Goal: Check status: Check status

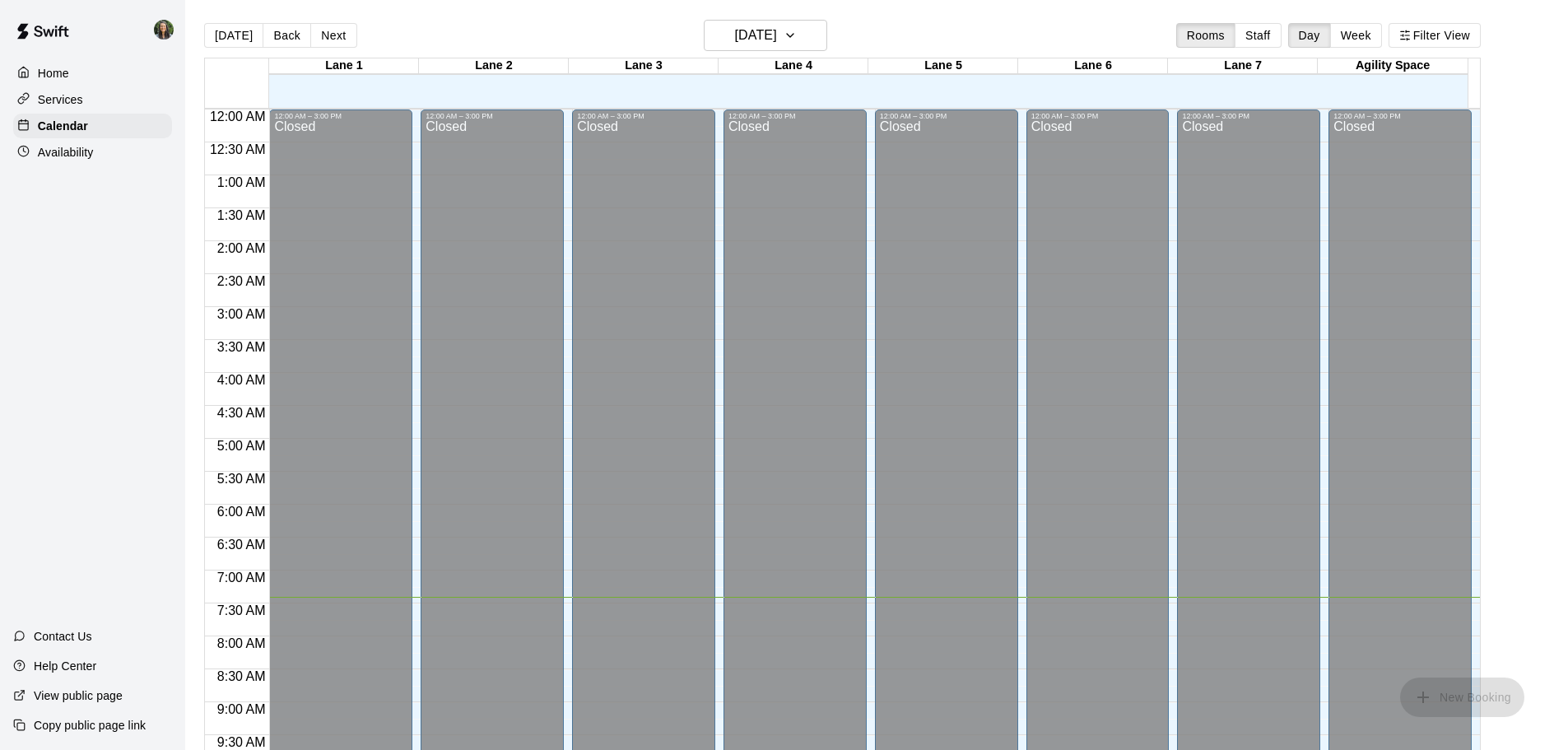
scroll to position [736, 0]
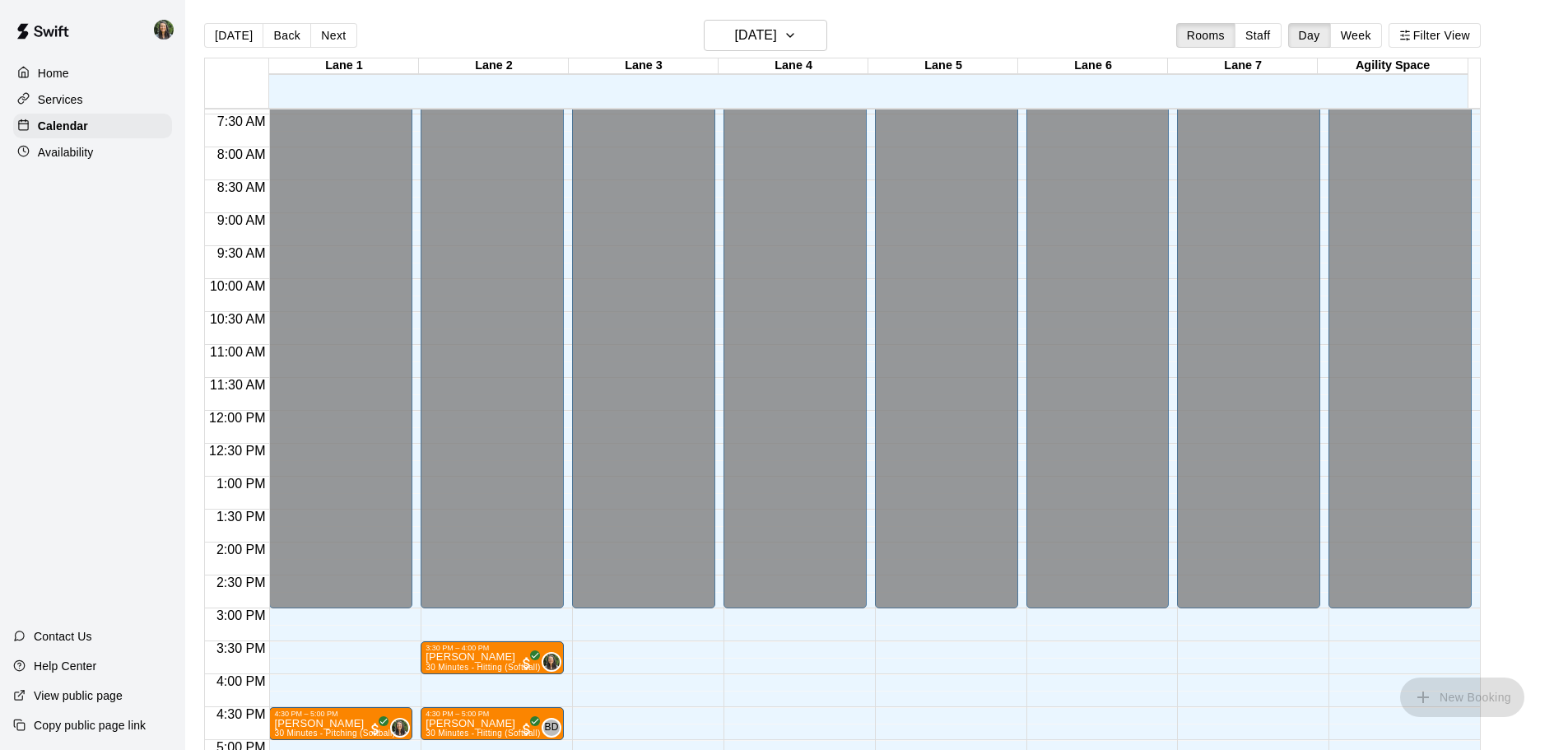
scroll to position [571, 0]
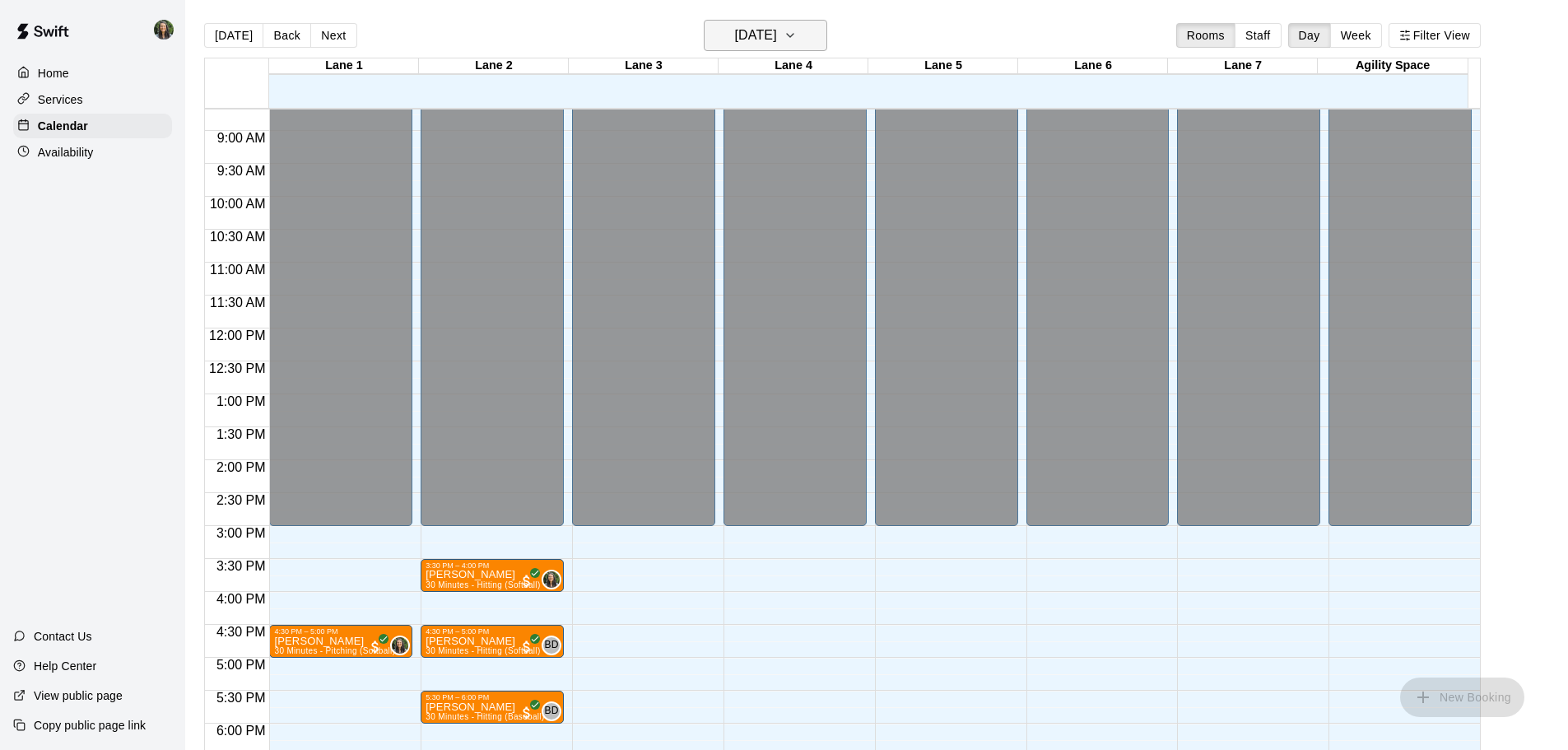
click at [745, 37] on h6 "[DATE]" at bounding box center [756, 35] width 42 height 23
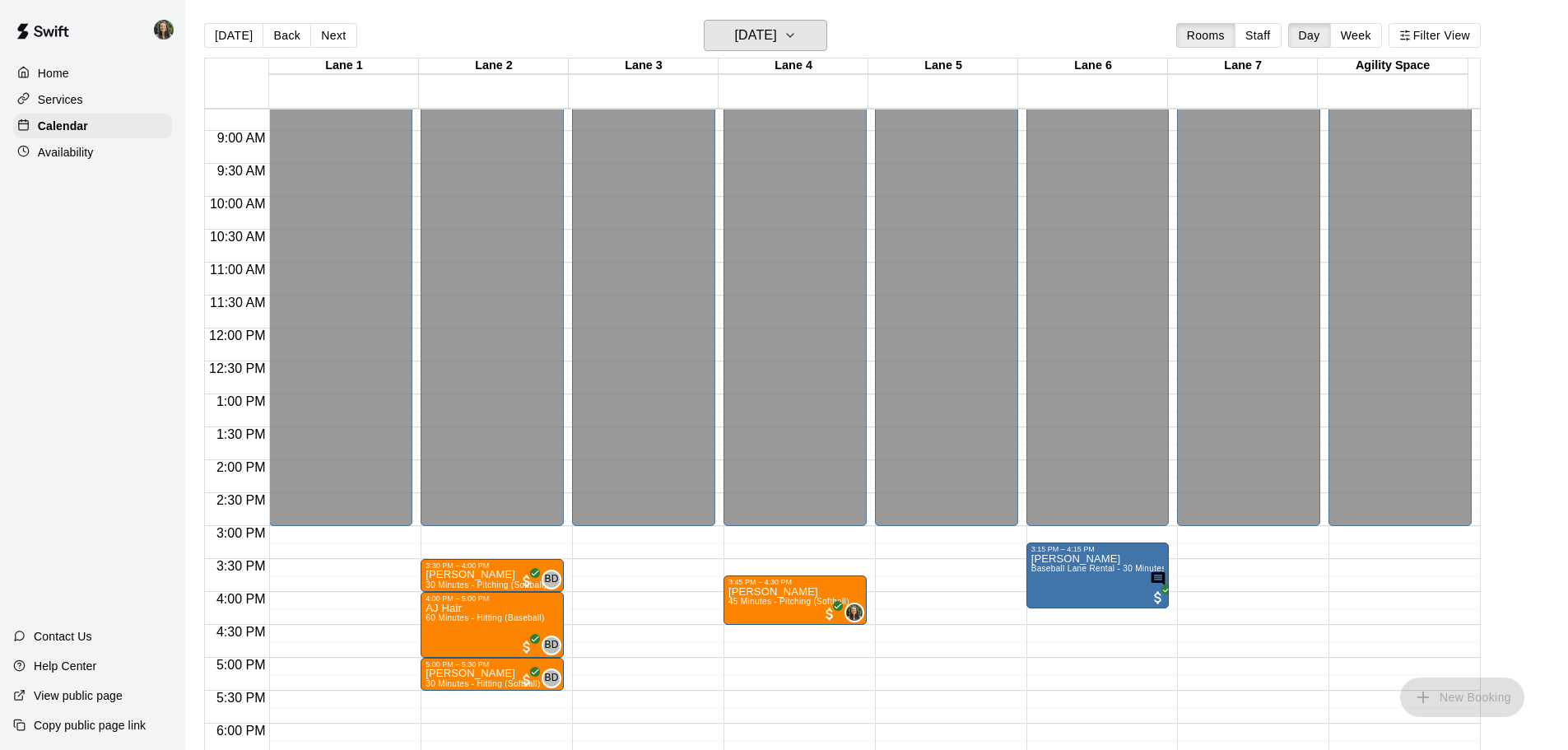
click at [803, 39] on button "[DATE]" at bounding box center [766, 35] width 124 height 32
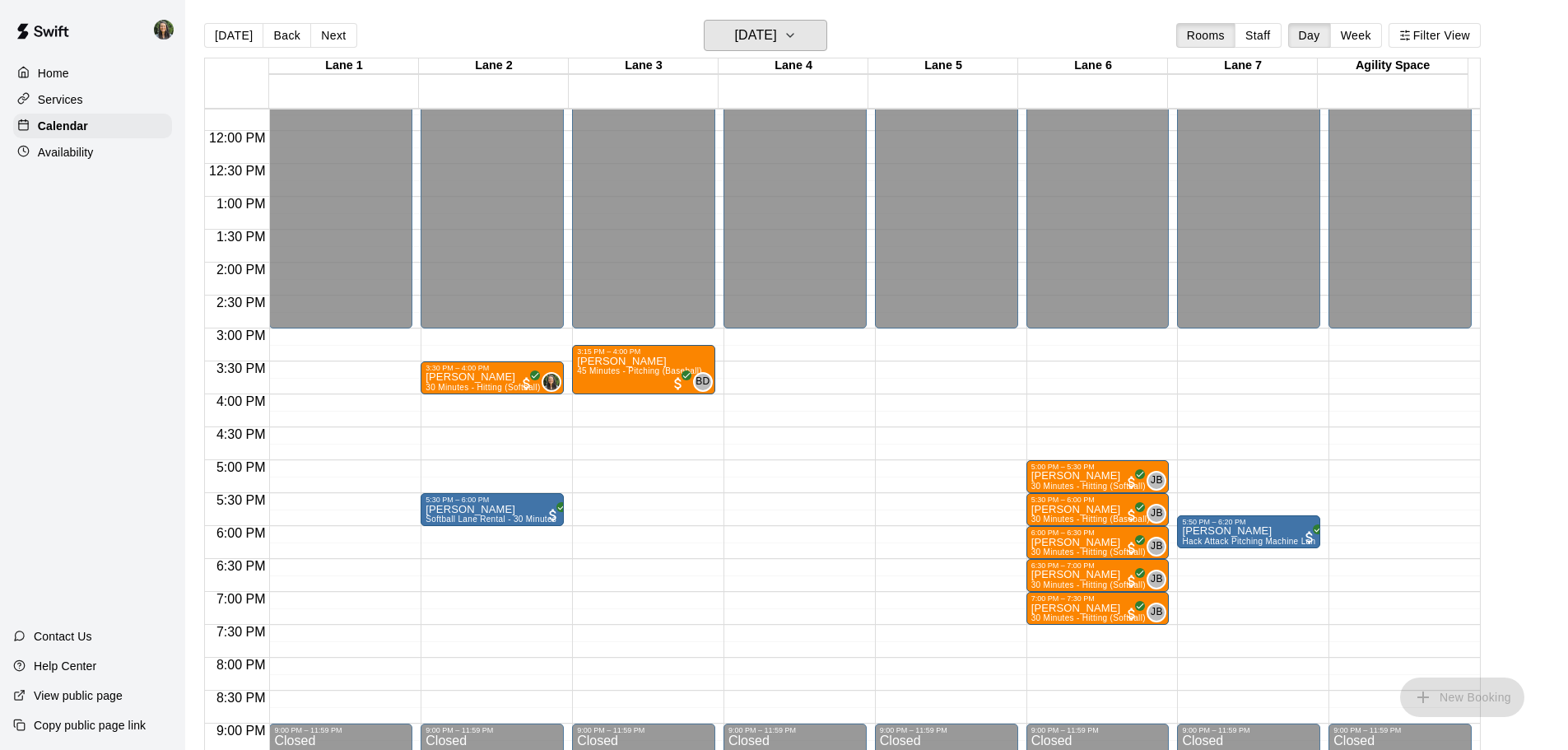
scroll to position [736, 0]
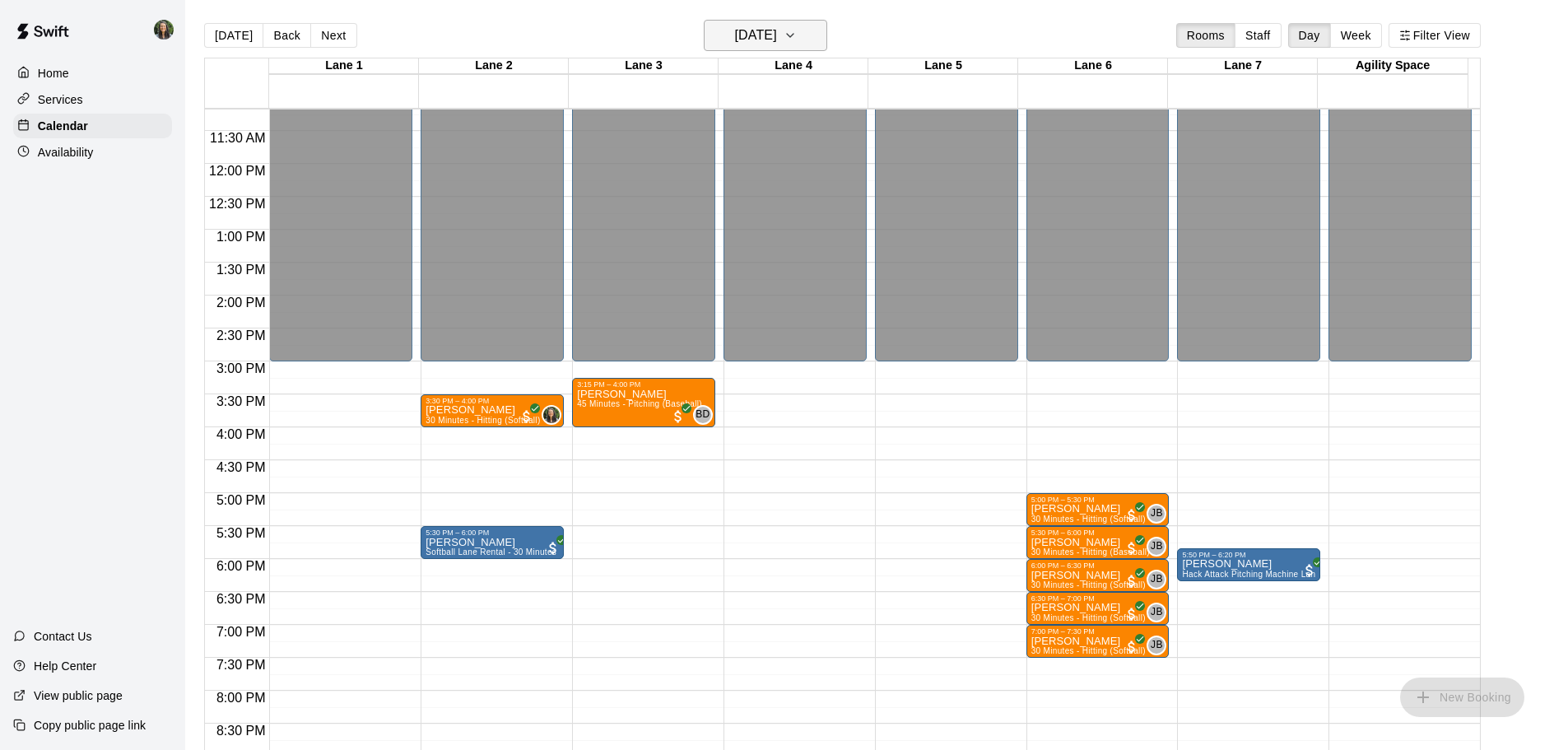
click at [740, 35] on h6 "Thursday Sep 11" at bounding box center [756, 35] width 42 height 23
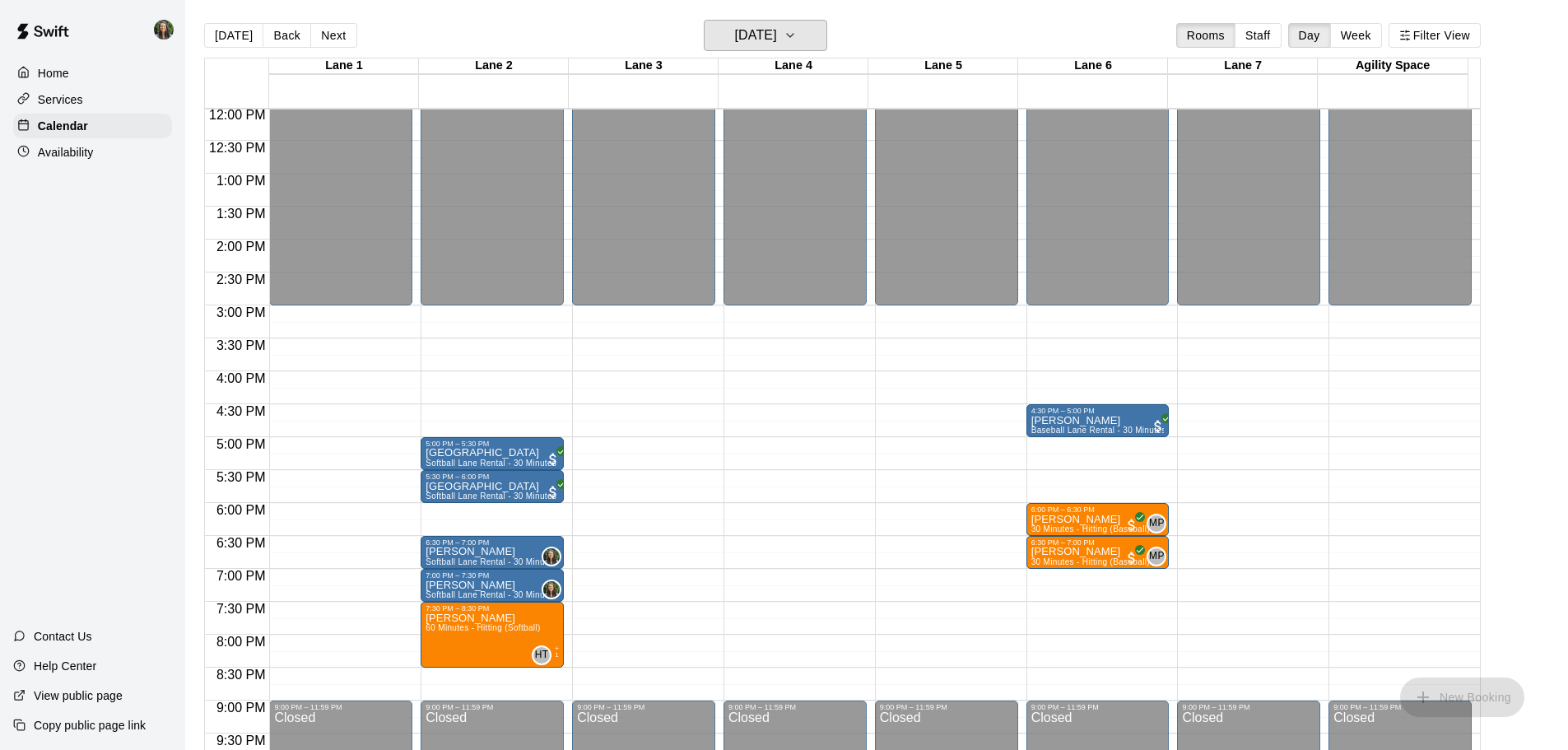
scroll to position [818, 0]
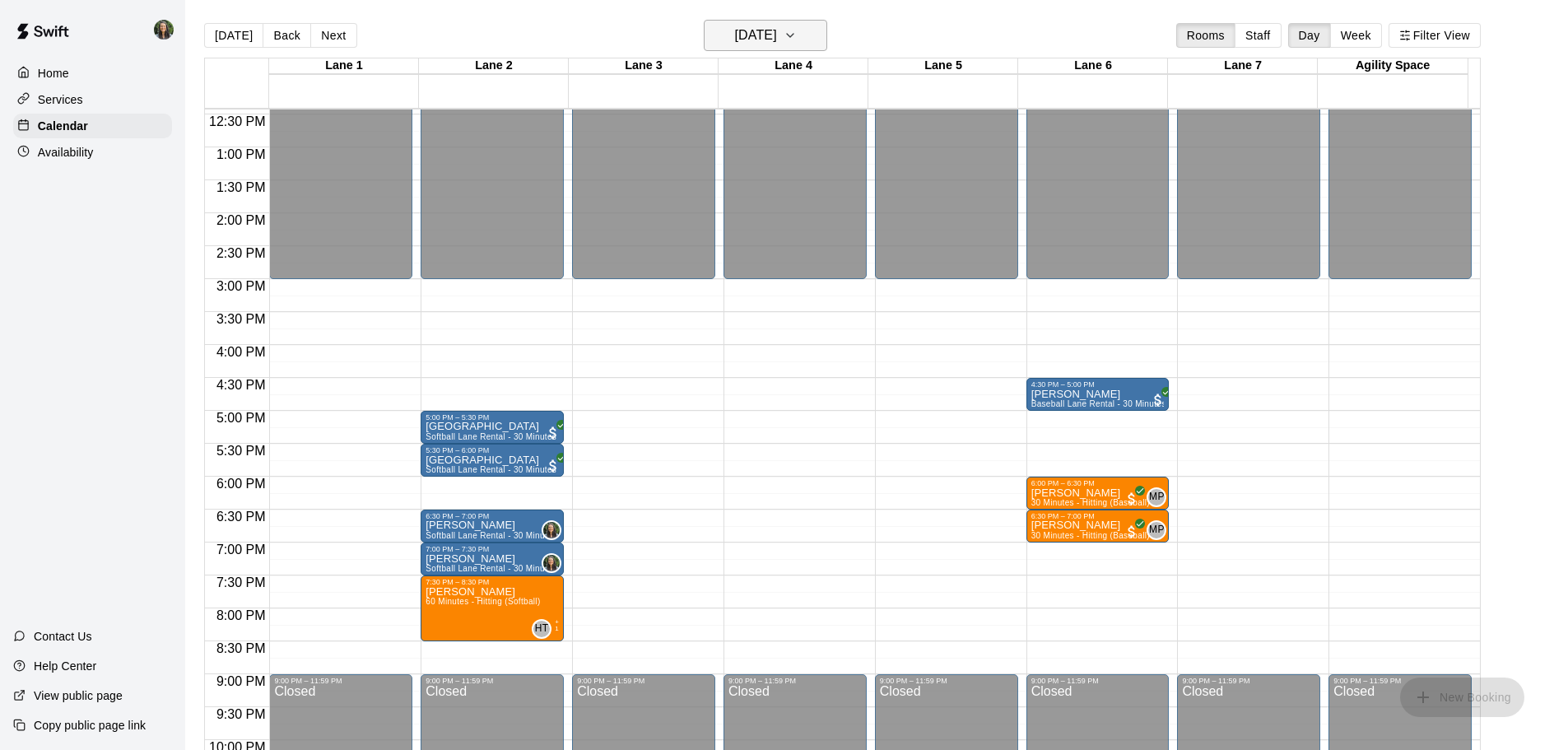
click at [777, 41] on h6 "Wednesday Sep 10" at bounding box center [756, 35] width 42 height 23
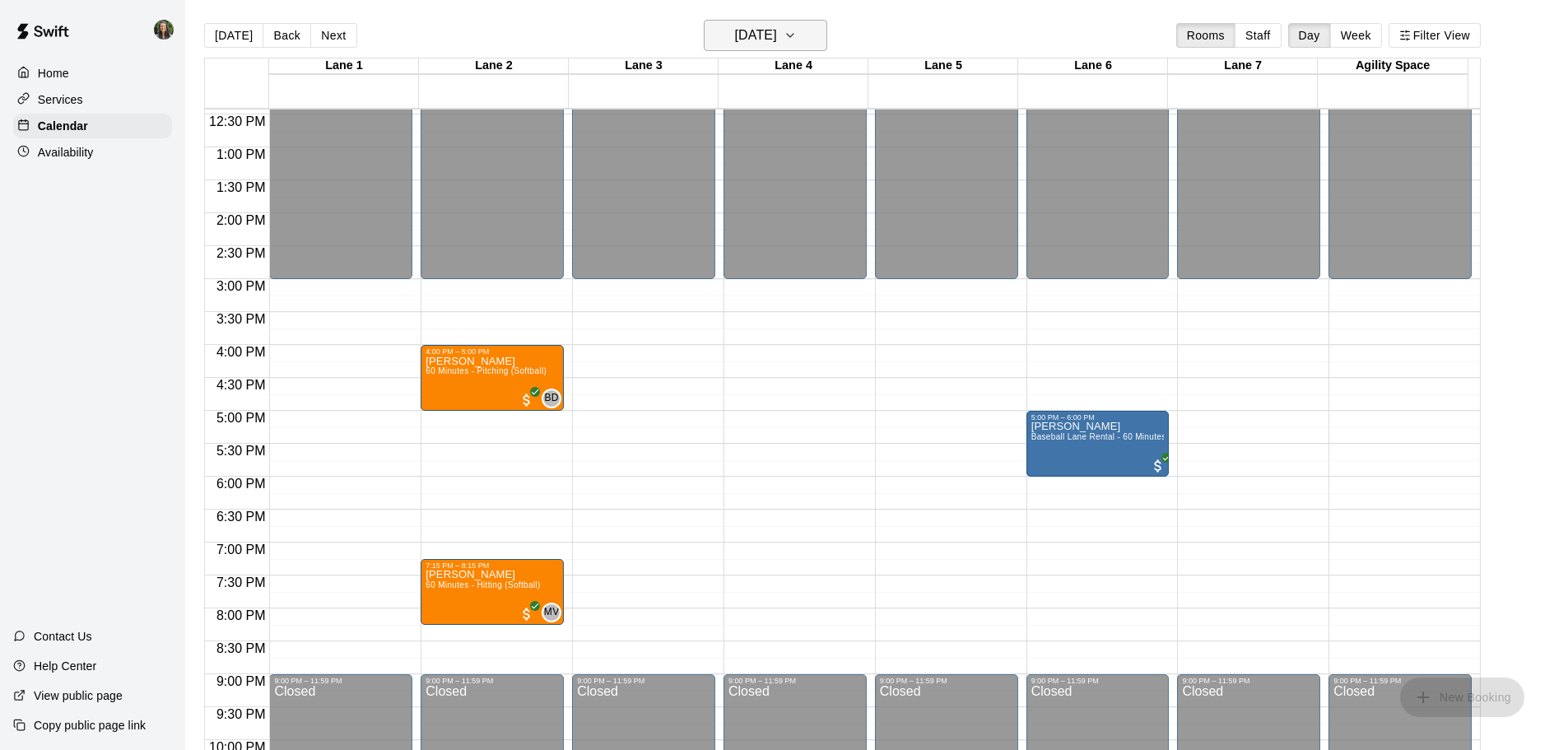
click at [777, 41] on h6 "Tuesday Sep 09" at bounding box center [756, 35] width 42 height 23
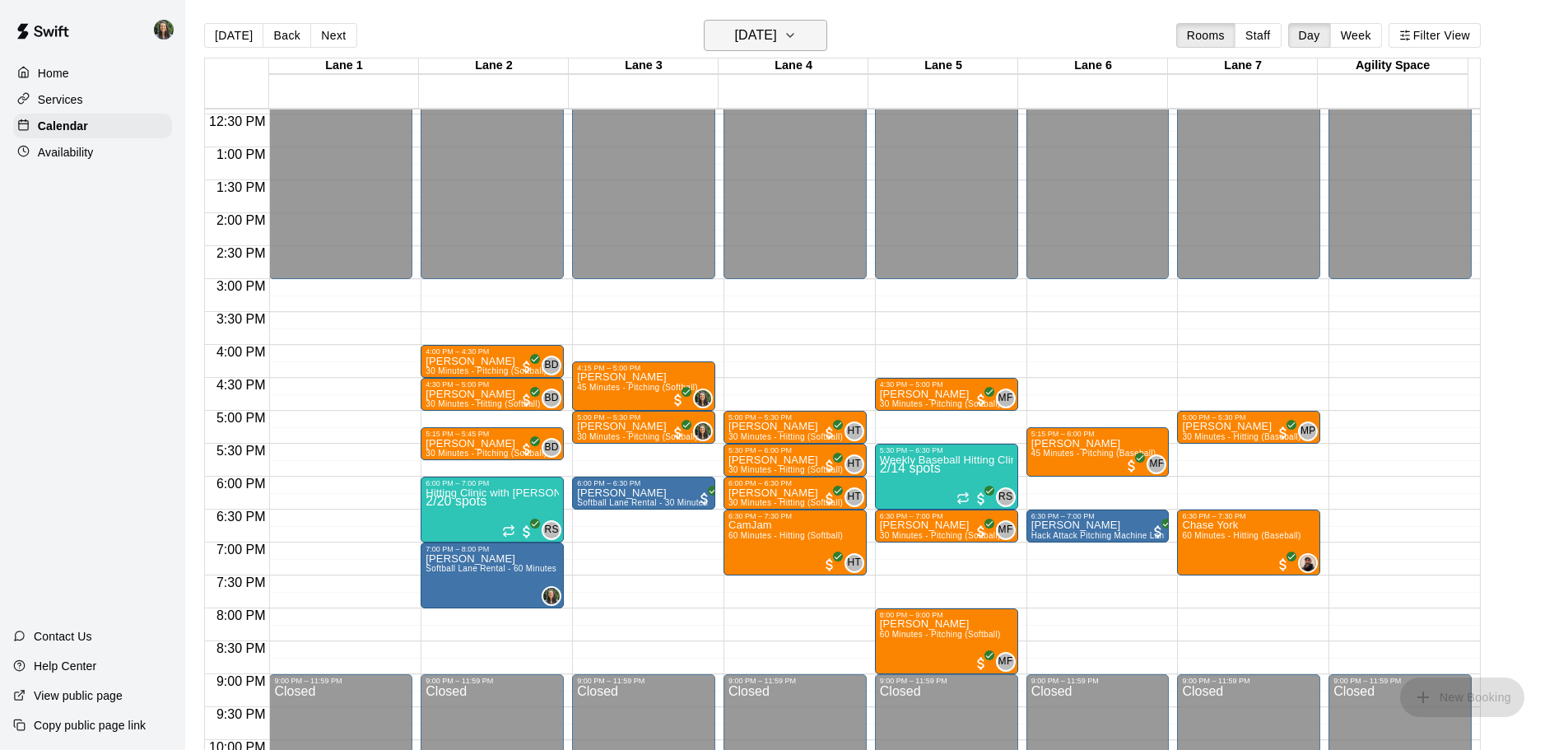
click at [777, 31] on h6 "Monday Sep 15" at bounding box center [756, 35] width 42 height 23
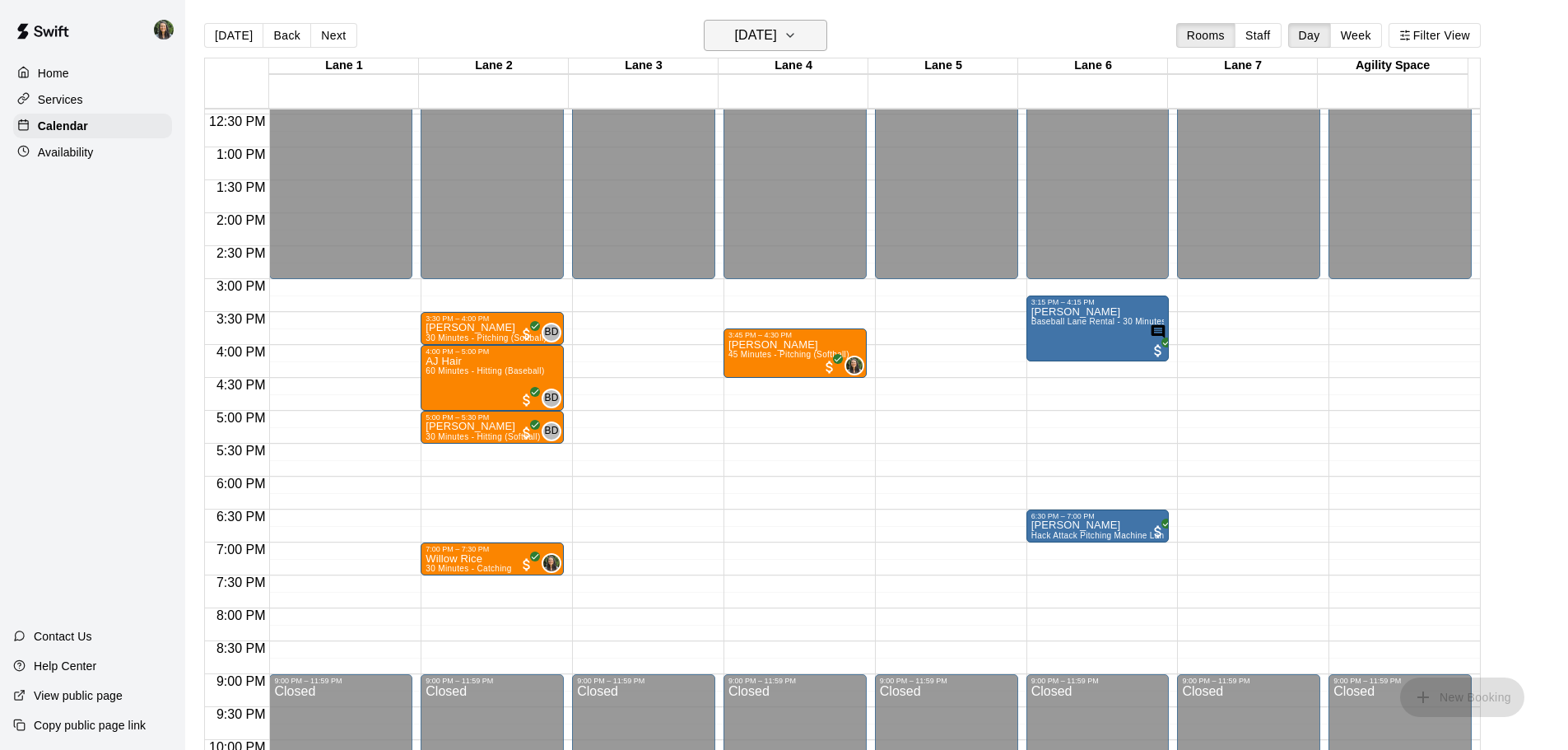
click at [777, 28] on h6 "Friday Sep 12" at bounding box center [756, 35] width 42 height 23
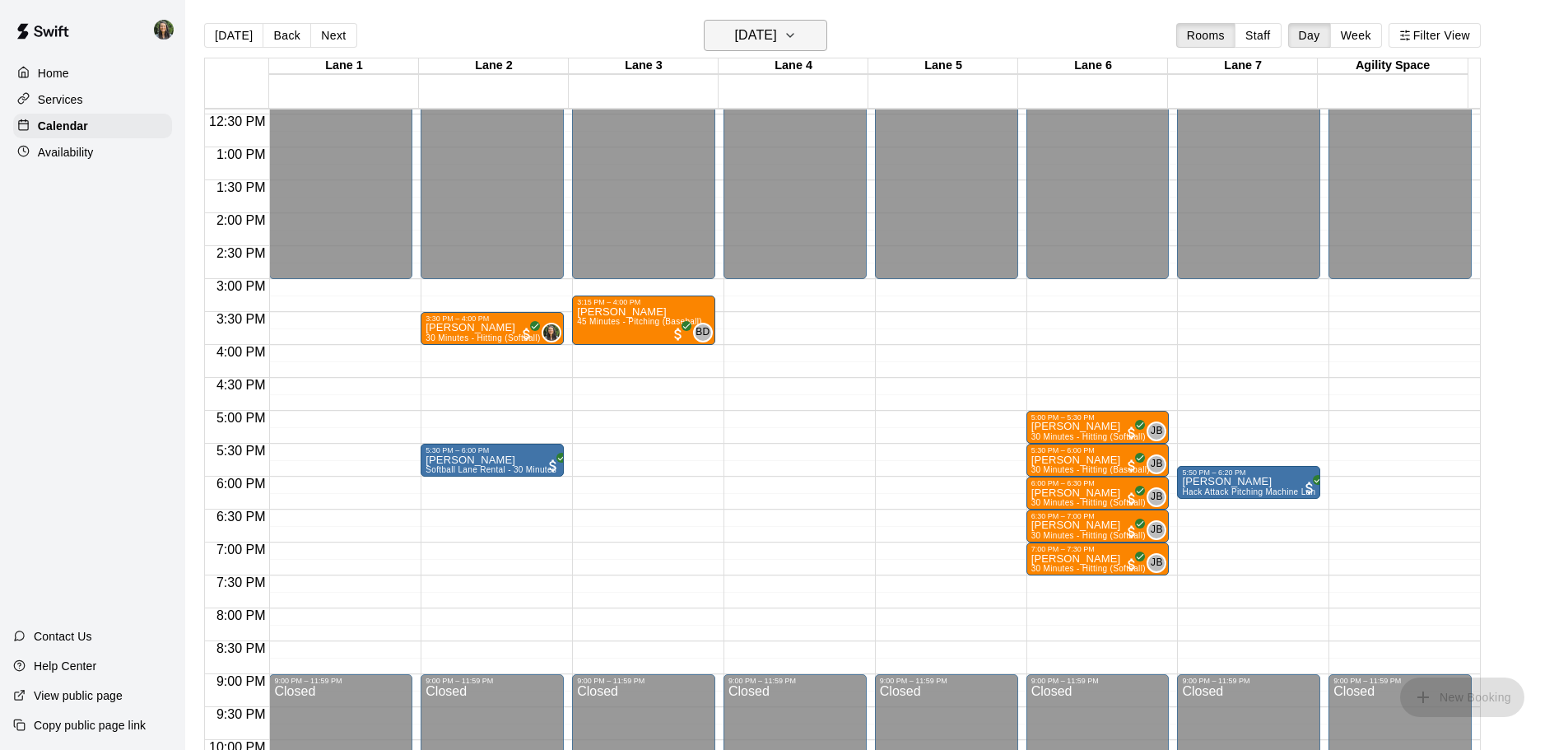
click at [777, 39] on h6 "Thursday Sep 11" at bounding box center [756, 35] width 42 height 23
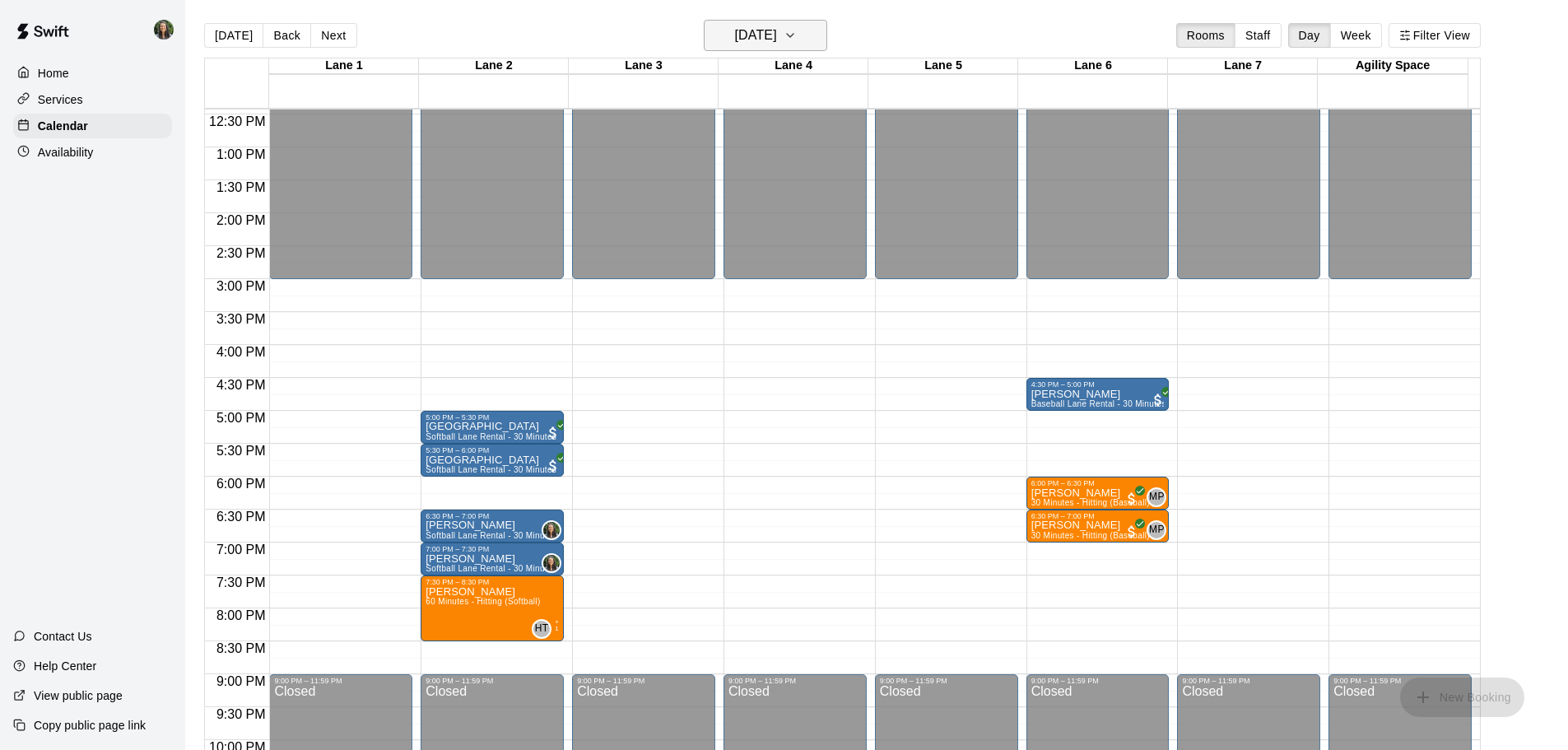
click at [774, 35] on h6 "Wednesday Sep 10" at bounding box center [756, 35] width 42 height 23
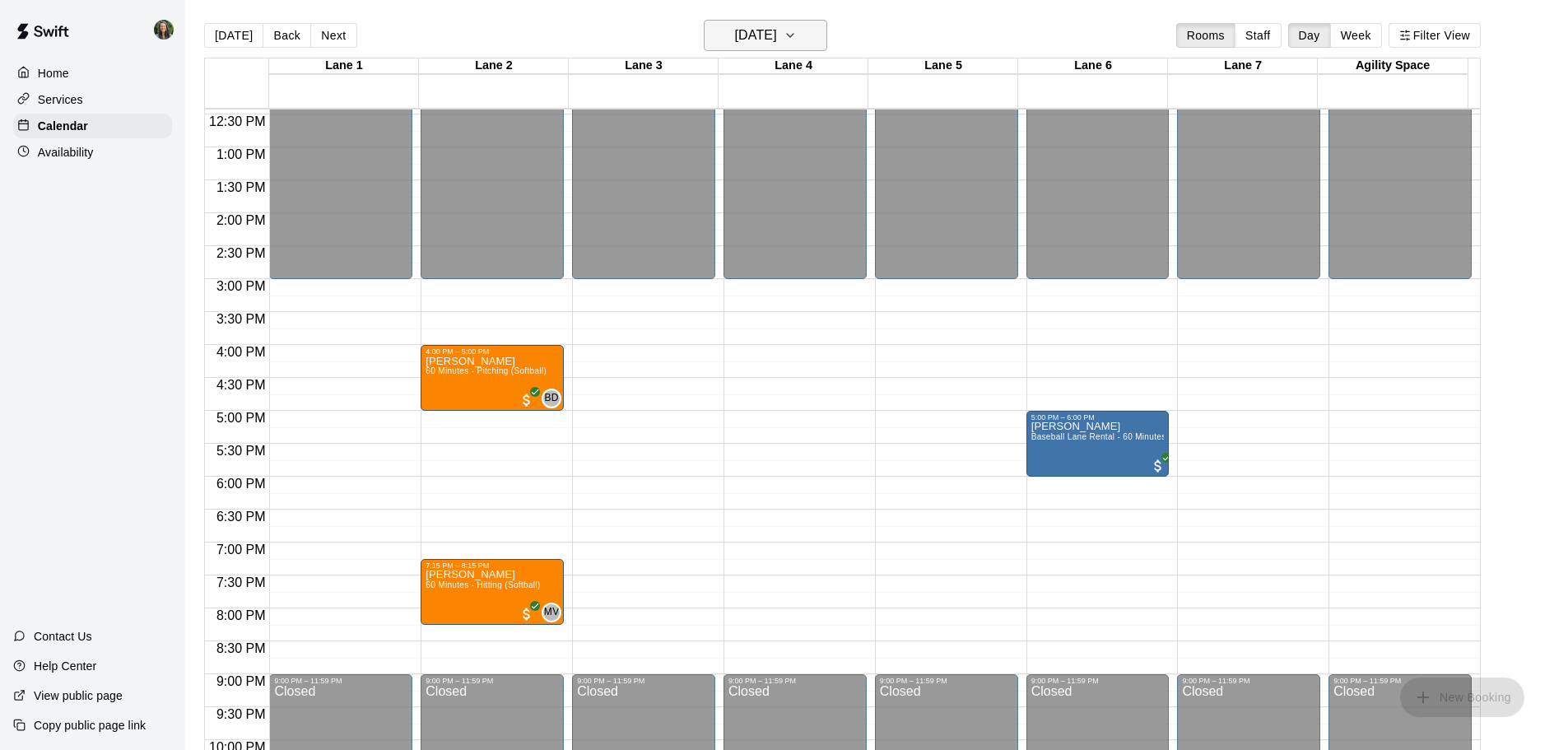
click at [760, 31] on h6 "Tuesday Sep 09" at bounding box center [756, 35] width 42 height 23
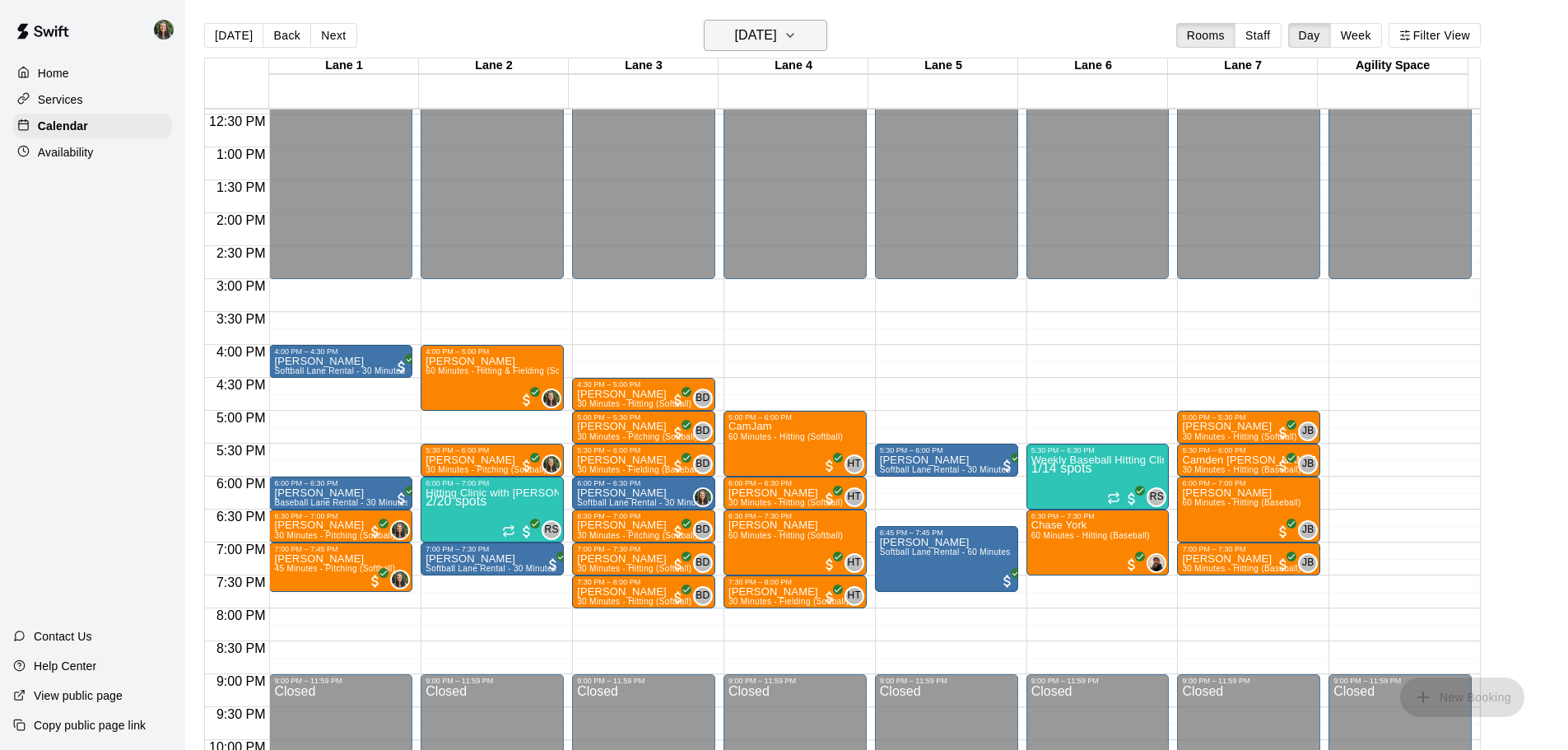
click at [750, 35] on h6 "Monday Sep 08" at bounding box center [756, 35] width 42 height 23
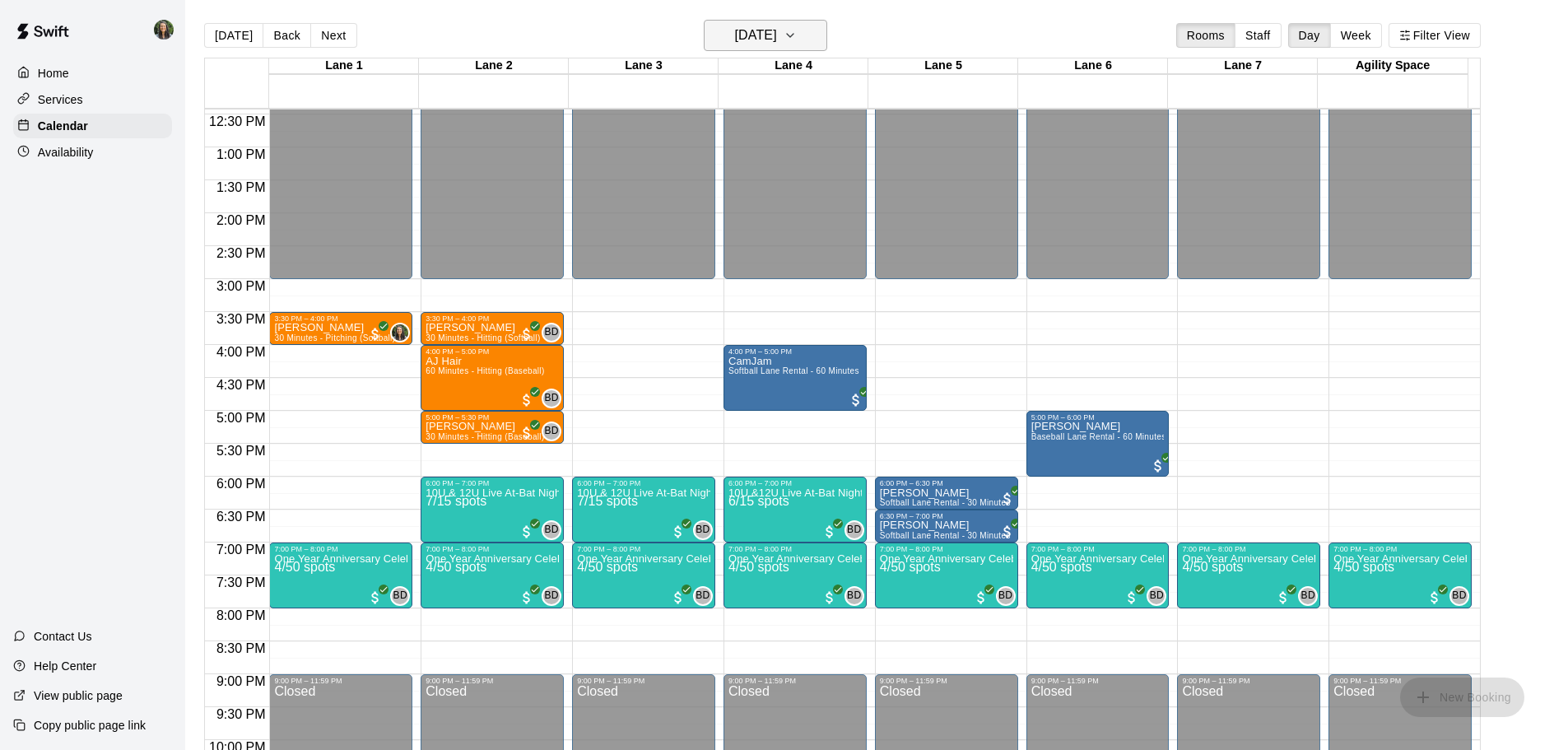
click at [777, 25] on h6 "Friday Sep 05" at bounding box center [756, 35] width 42 height 23
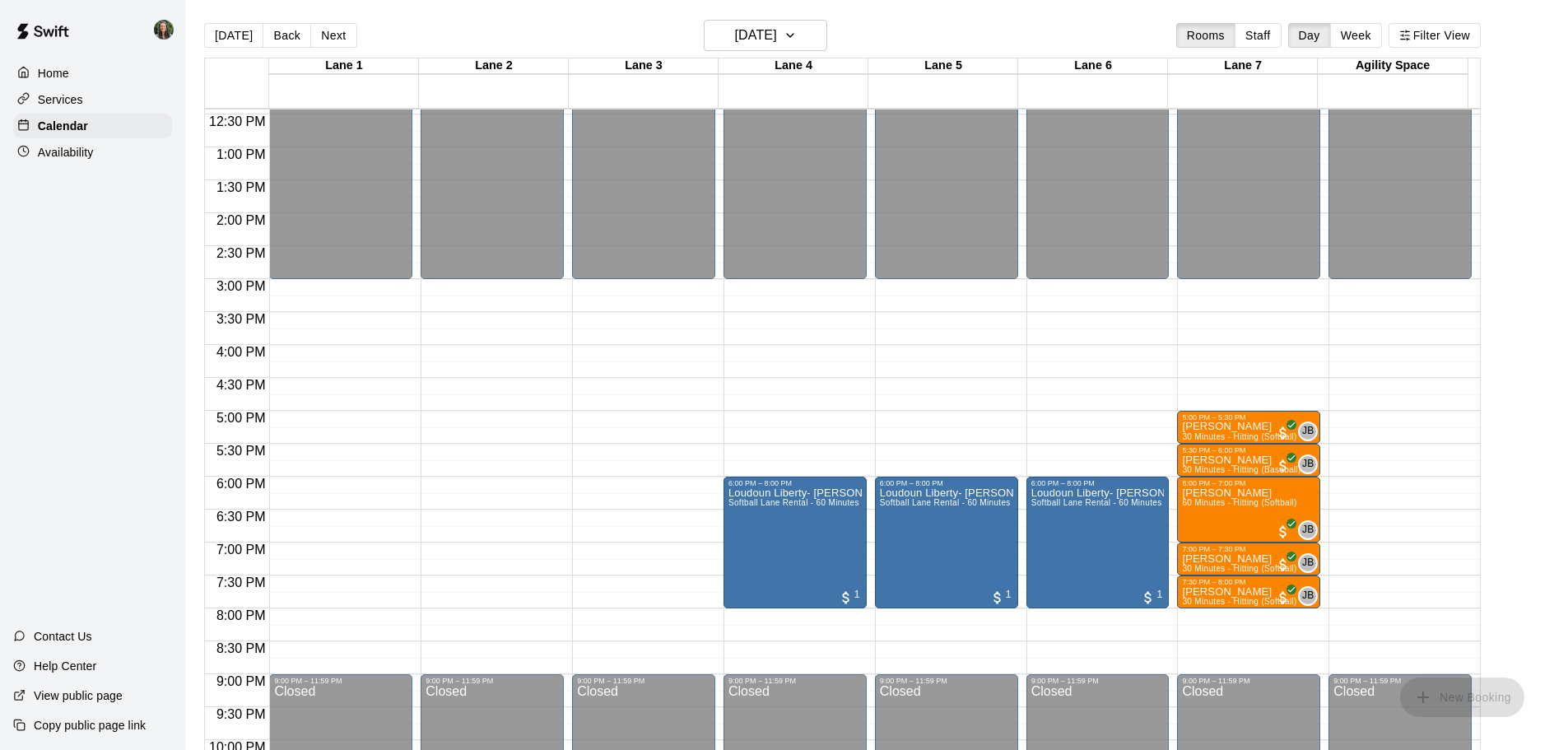
click at [784, 54] on div "Today Back Next Thursday Sep 04 Rooms Staff Day Week Filter View" at bounding box center [843, 38] width 1277 height 37
click at [777, 46] on h6 "Thursday Sep 04" at bounding box center [756, 35] width 42 height 23
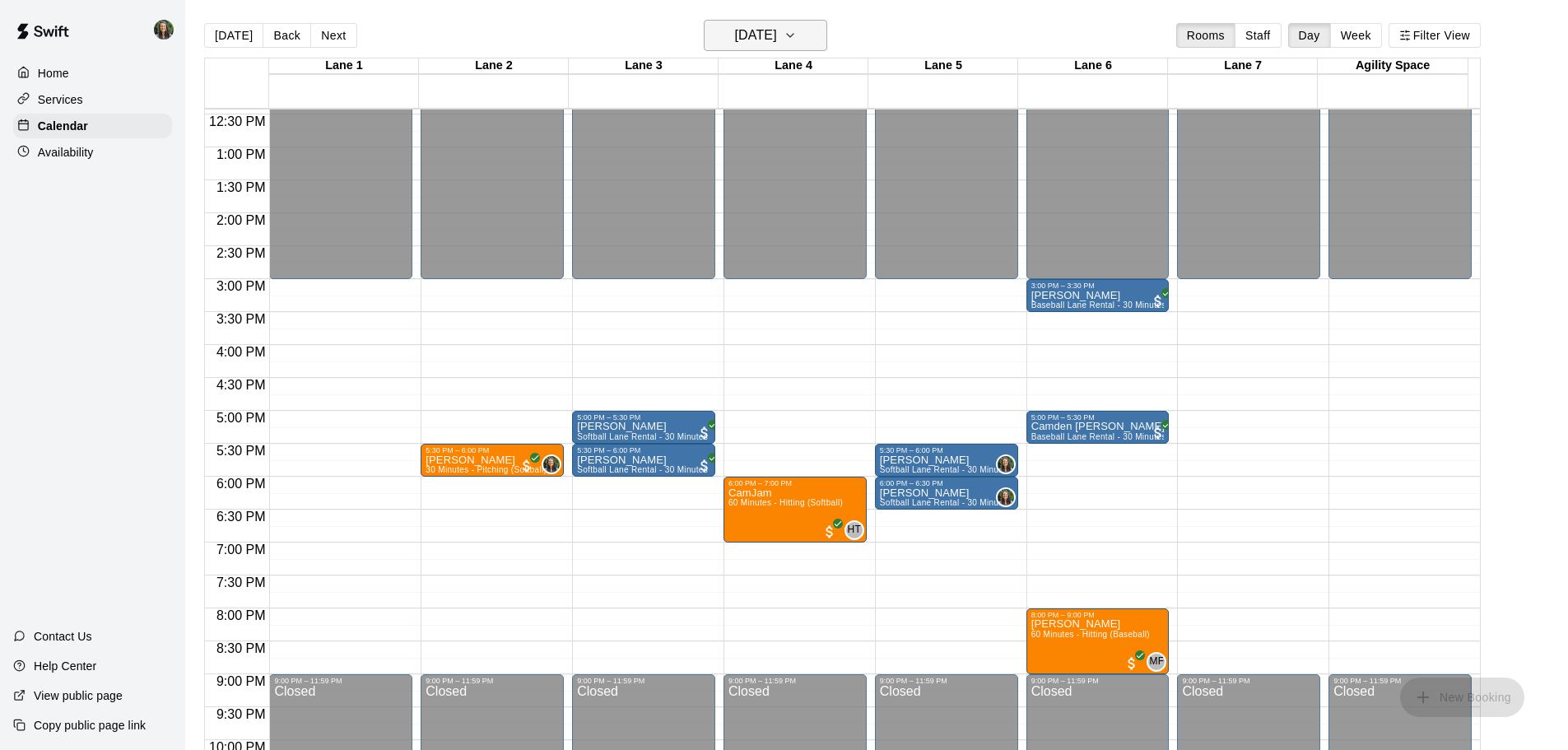
click at [767, 34] on h6 "Wednesday Sep 03" at bounding box center [756, 35] width 42 height 23
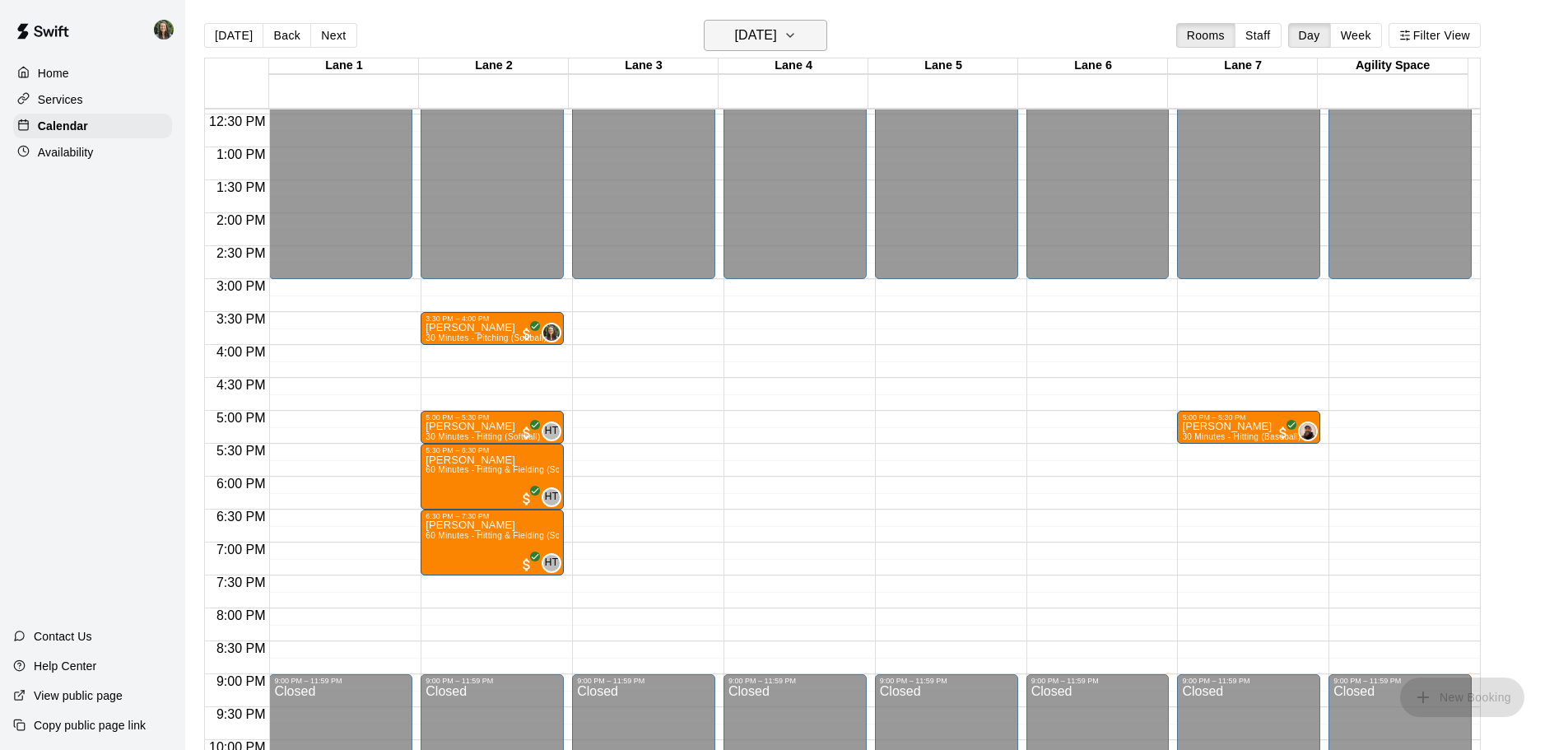
click at [768, 37] on h6 "Tuesday Sep 02" at bounding box center [756, 35] width 42 height 23
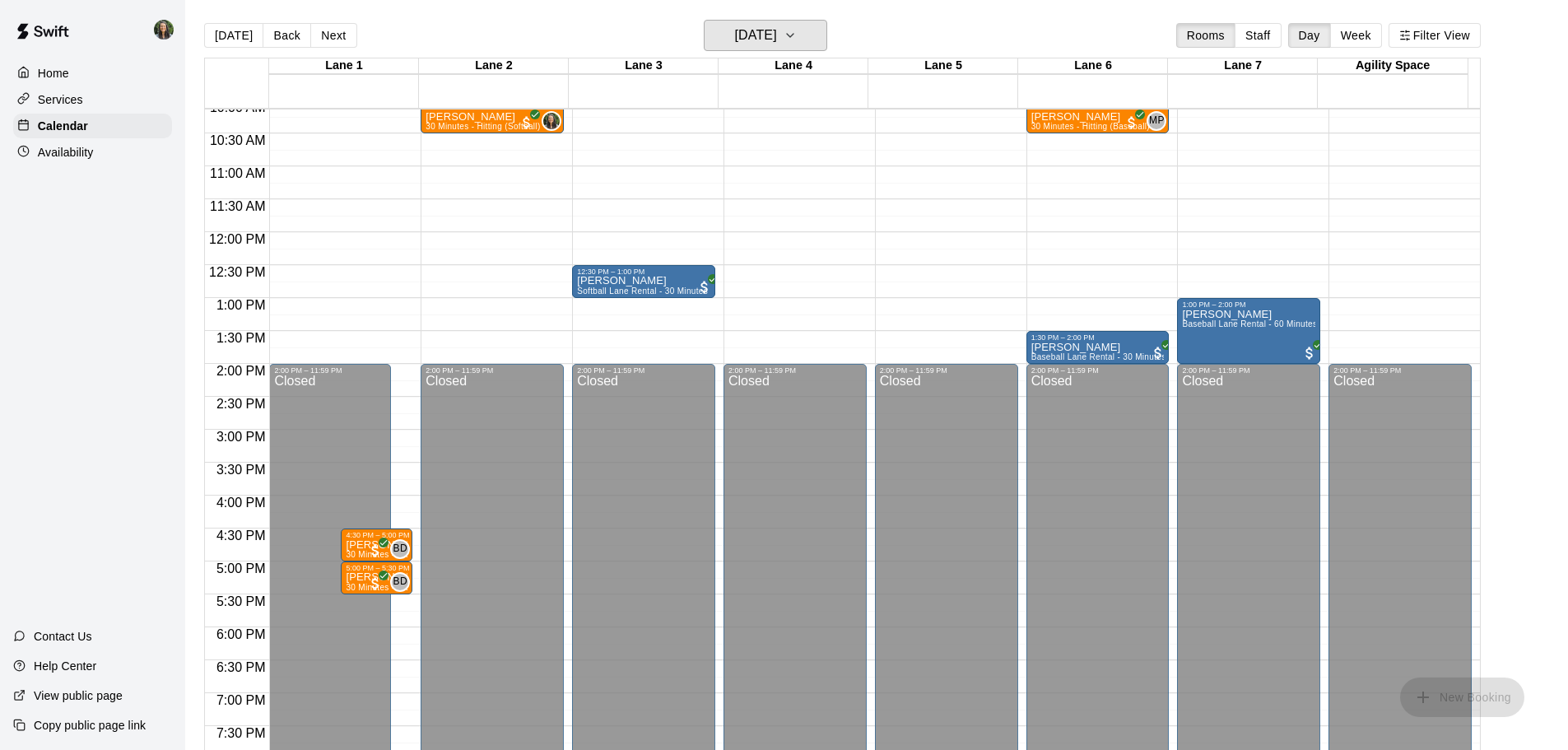
scroll to position [653, 0]
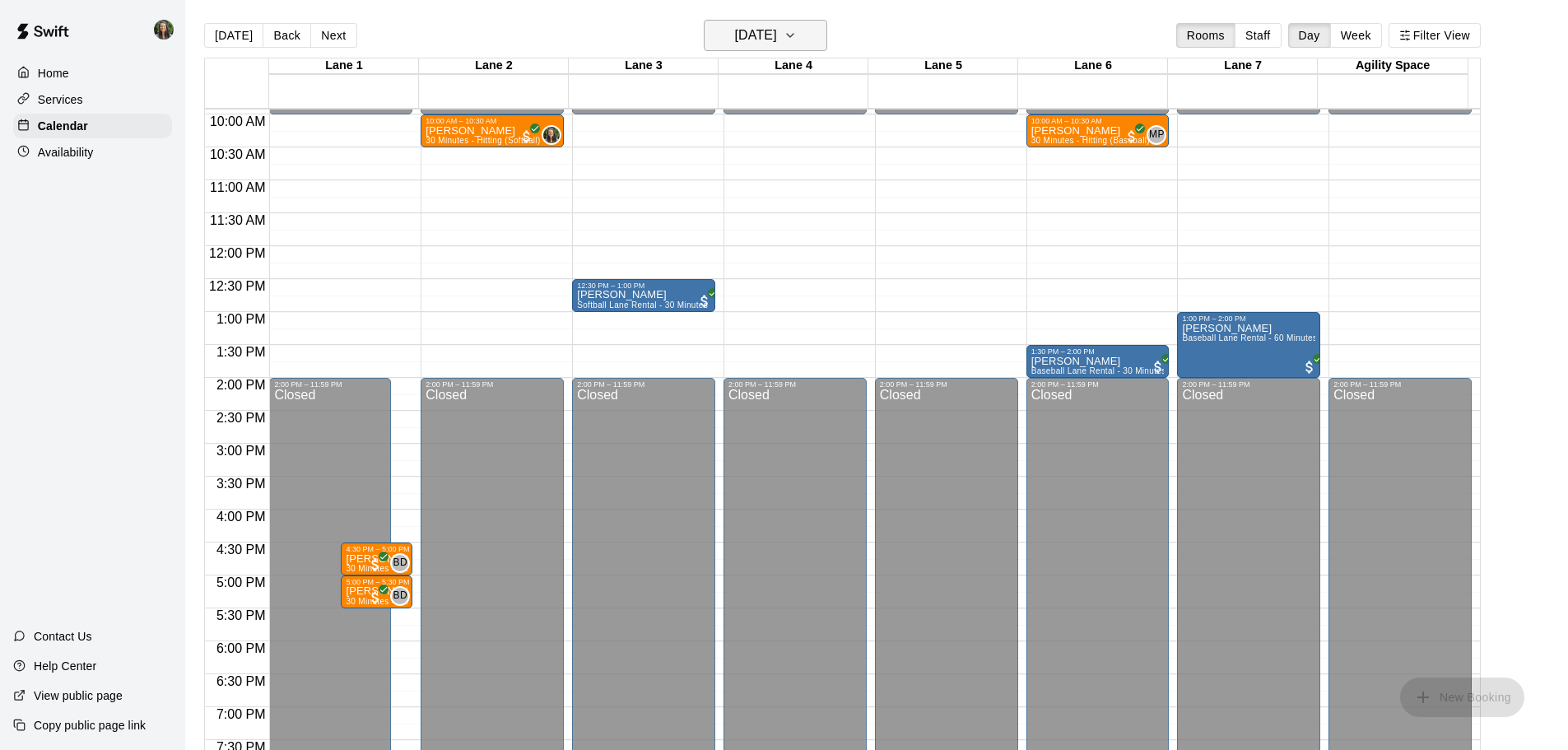
click at [777, 36] on h6 "Monday Sep 01" at bounding box center [756, 35] width 42 height 23
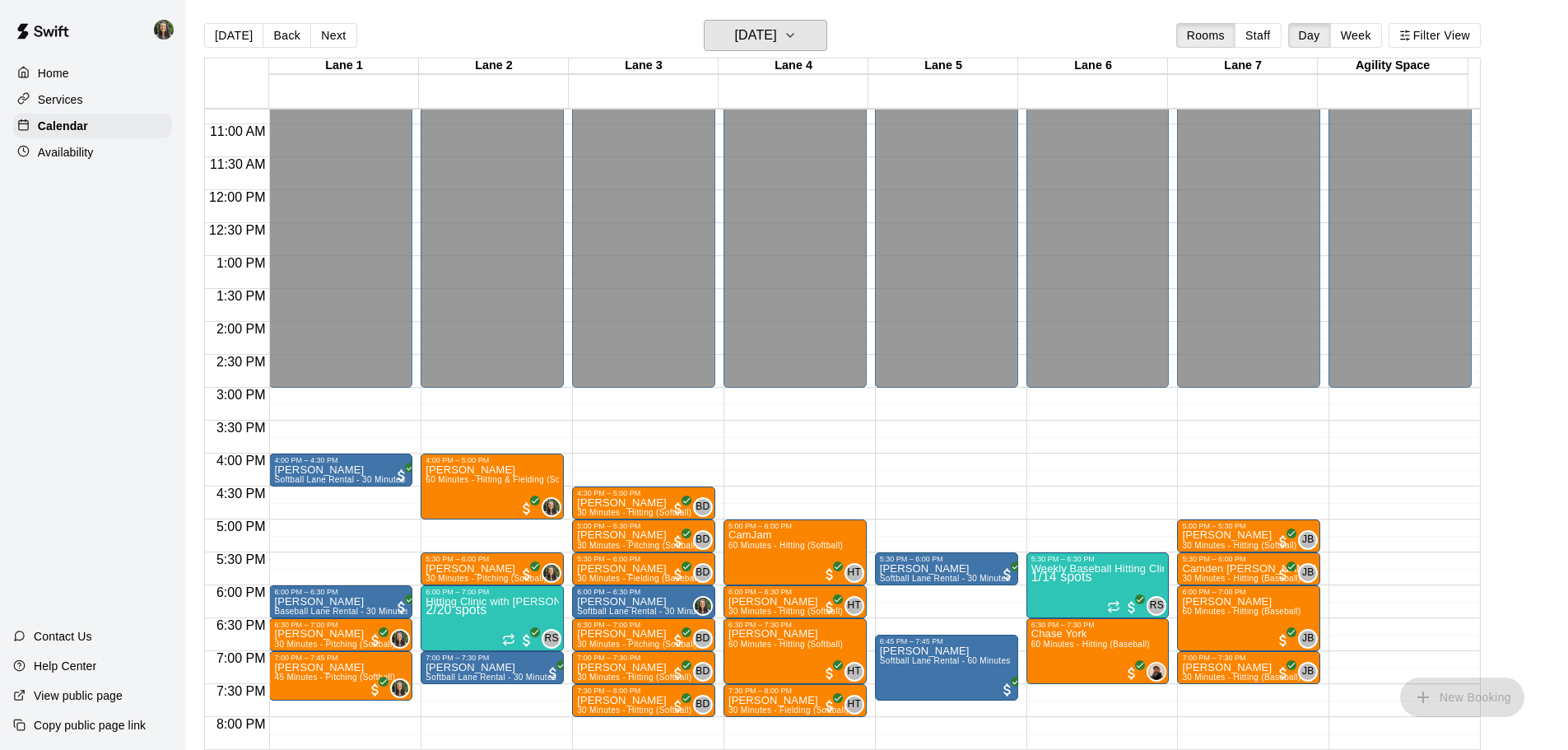
scroll to position [736, 0]
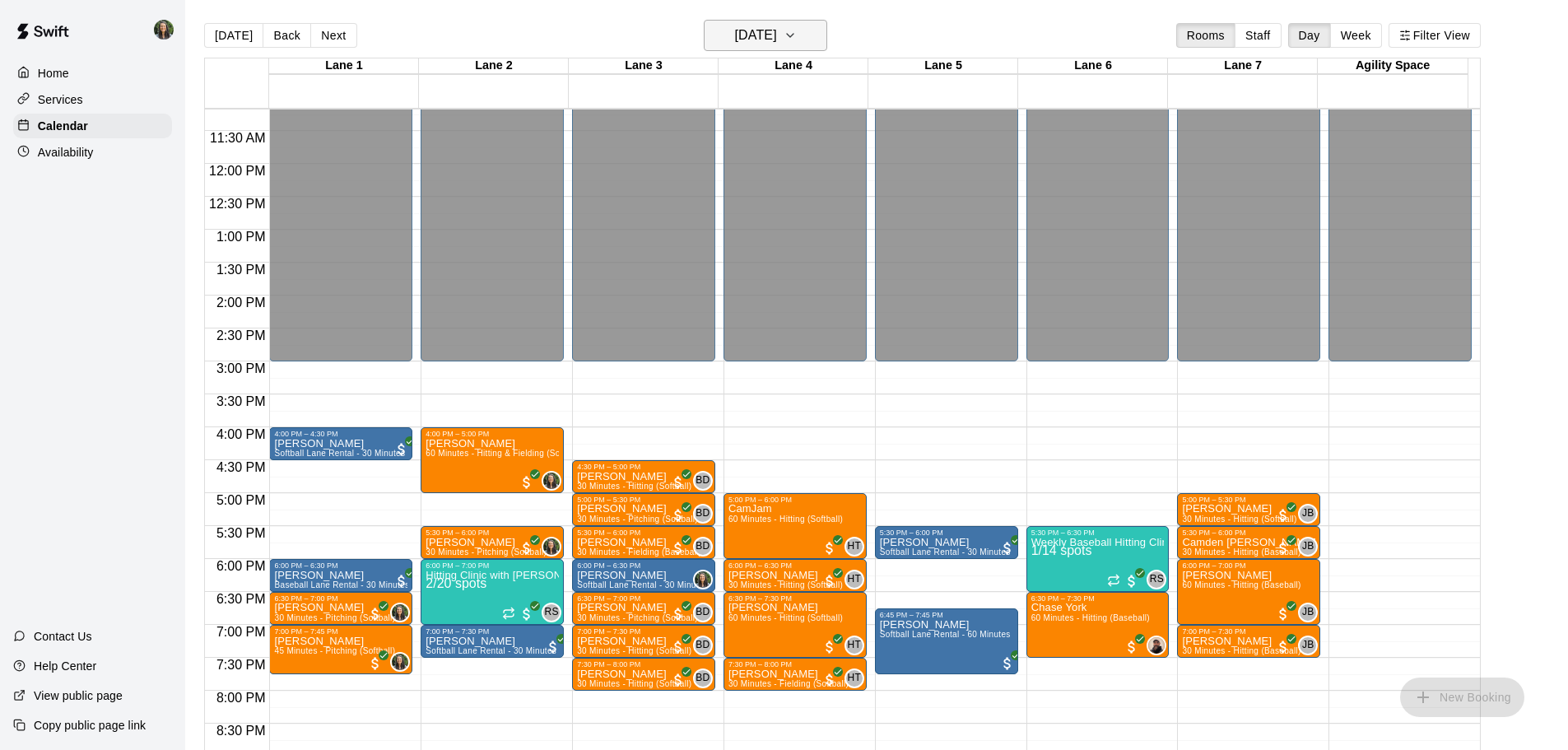
click at [777, 42] on h6 "Monday Sep 08" at bounding box center [756, 35] width 42 height 23
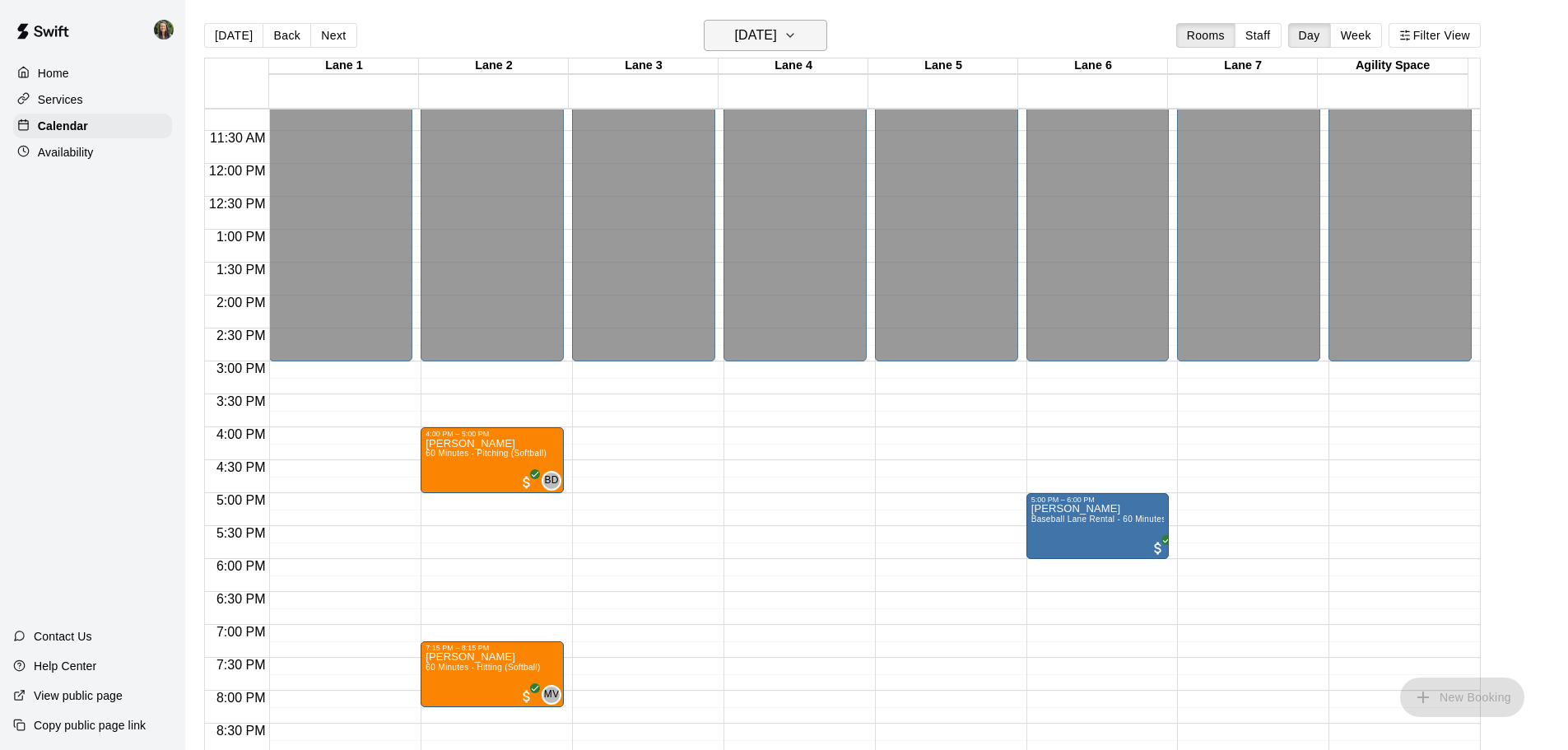
click at [772, 41] on h6 "Tuesday Sep 09" at bounding box center [756, 35] width 42 height 23
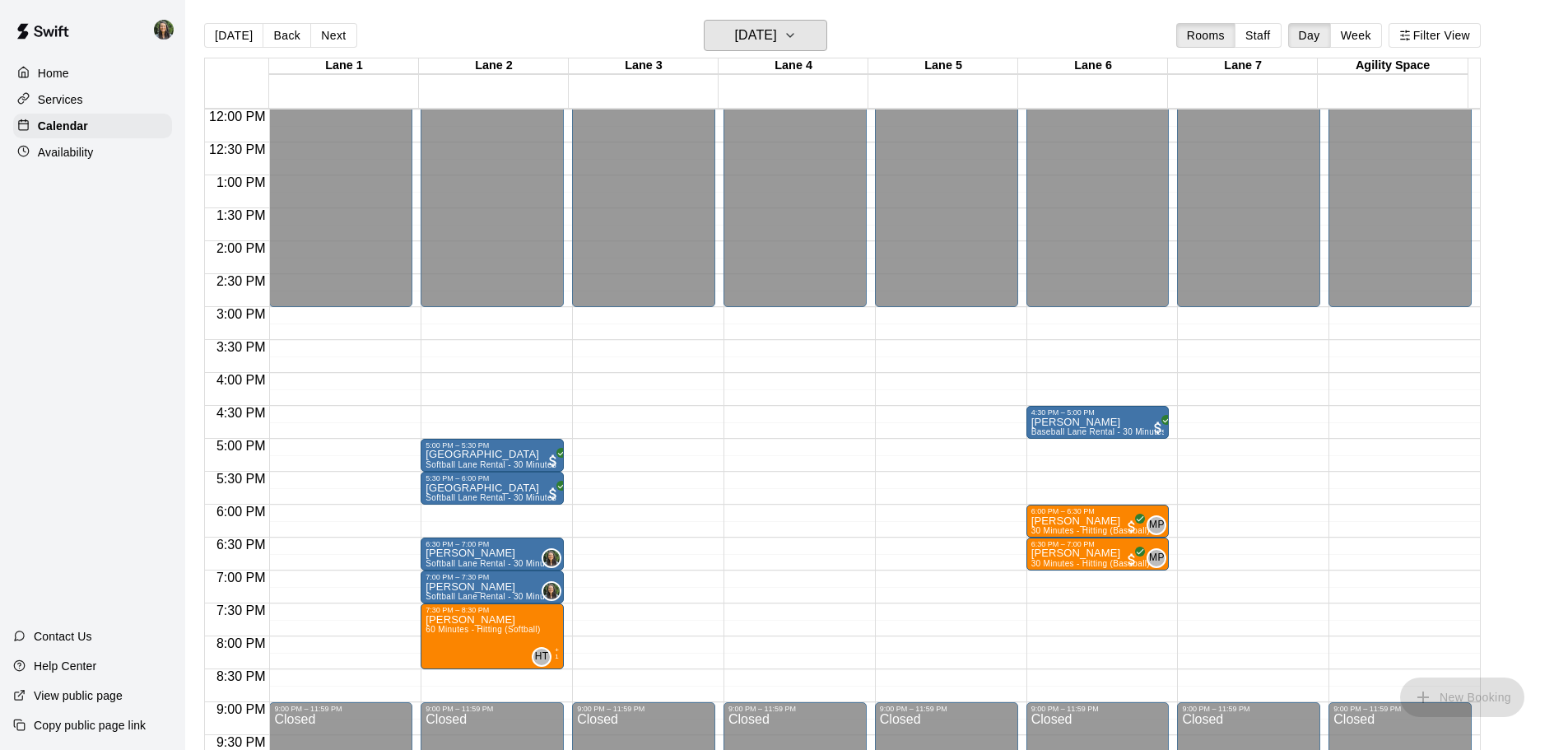
scroll to position [818, 0]
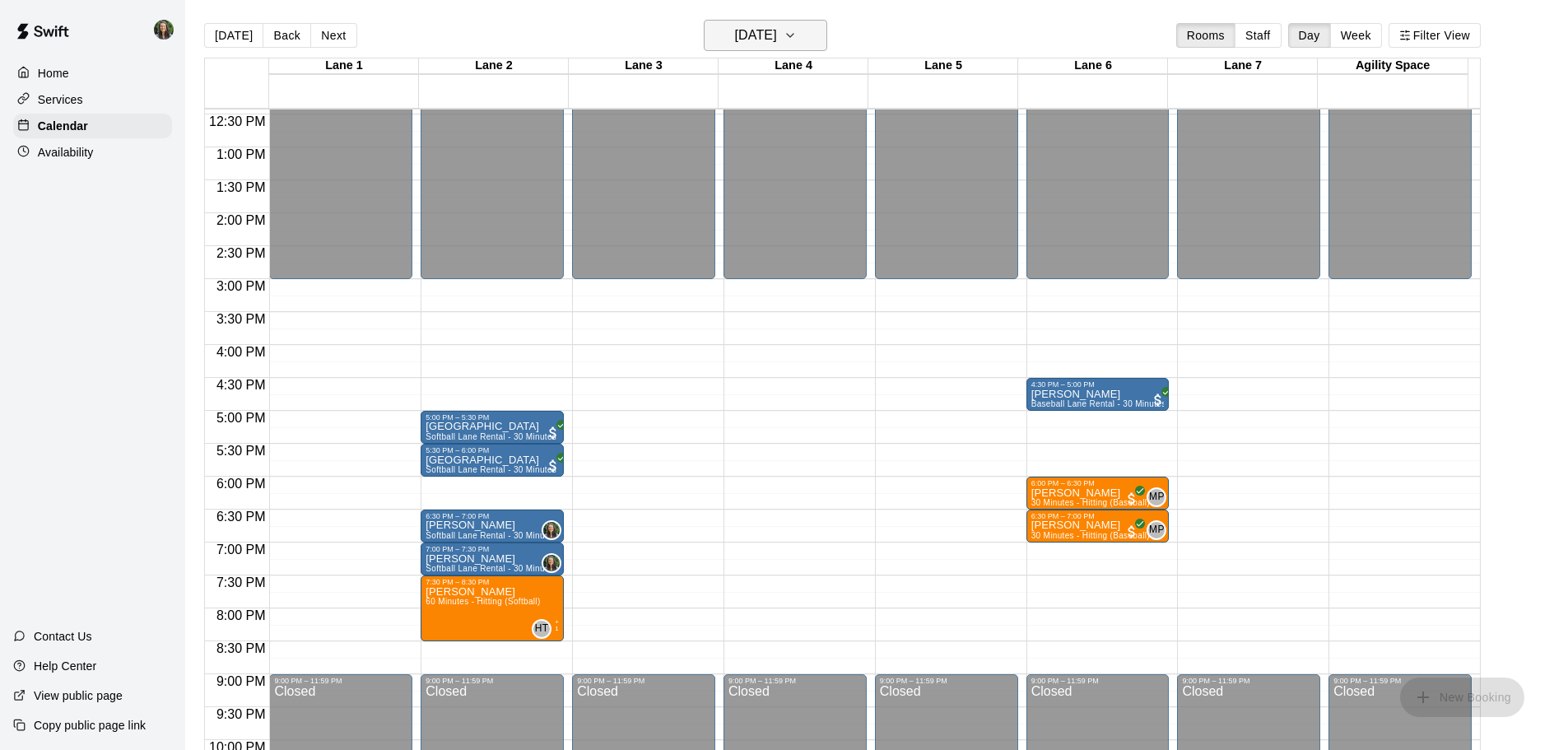
click at [735, 29] on h6 "Wednesday Sep 10" at bounding box center [756, 35] width 42 height 23
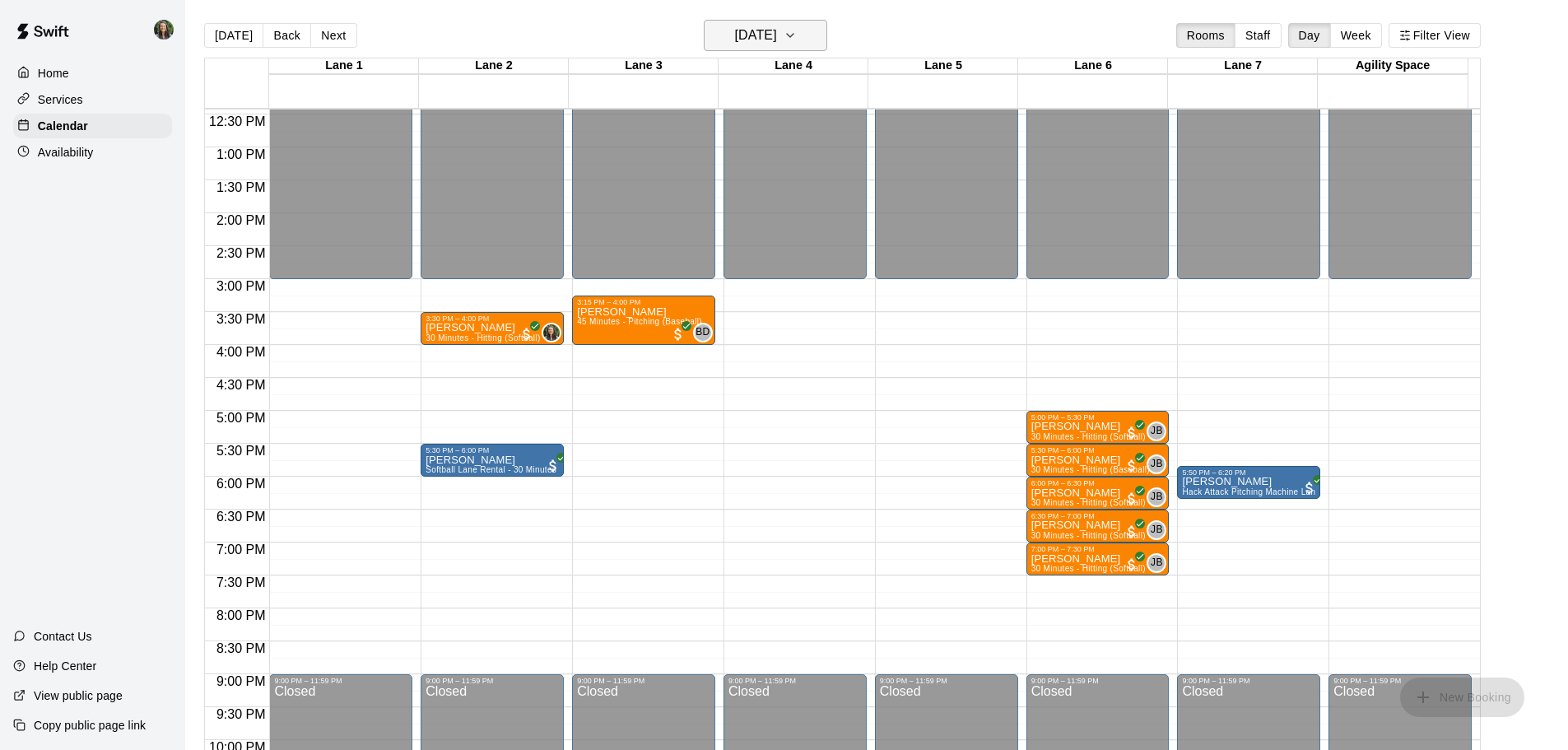
click at [753, 31] on h6 "Thursday Sep 11" at bounding box center [756, 35] width 42 height 23
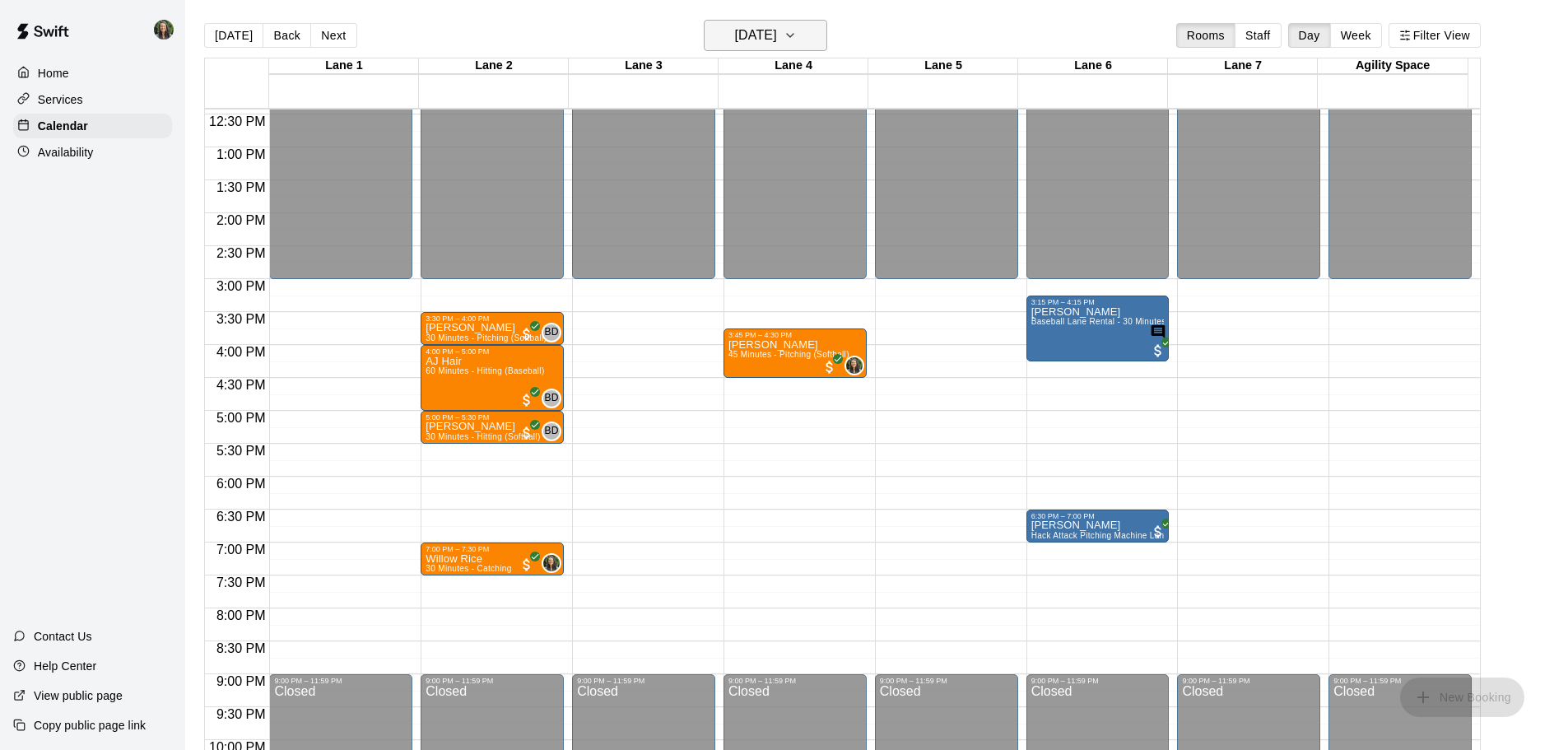
click at [756, 37] on h6 "Friday Sep 12" at bounding box center [756, 35] width 42 height 23
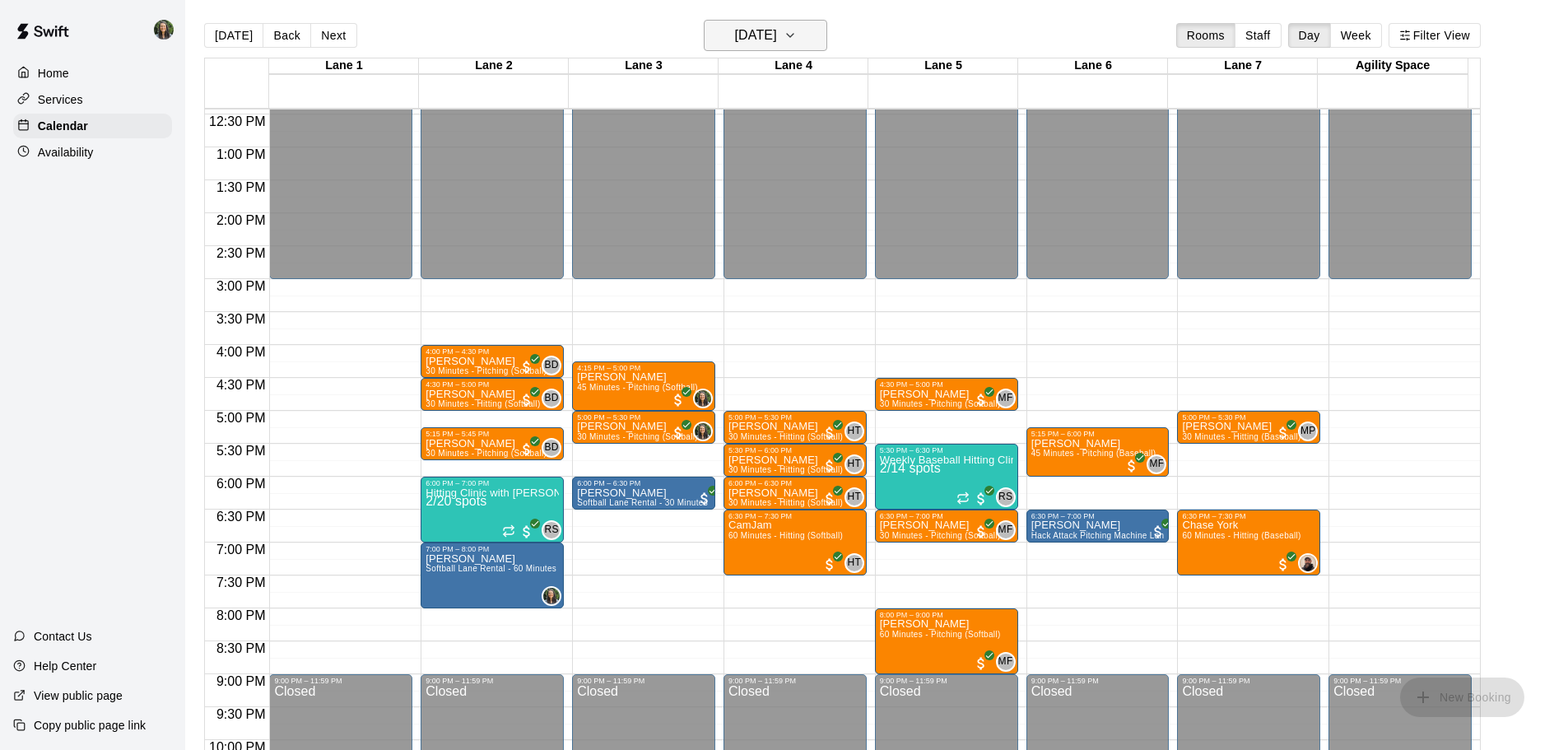
click at [777, 28] on h6 "Monday Sep 15" at bounding box center [756, 35] width 42 height 23
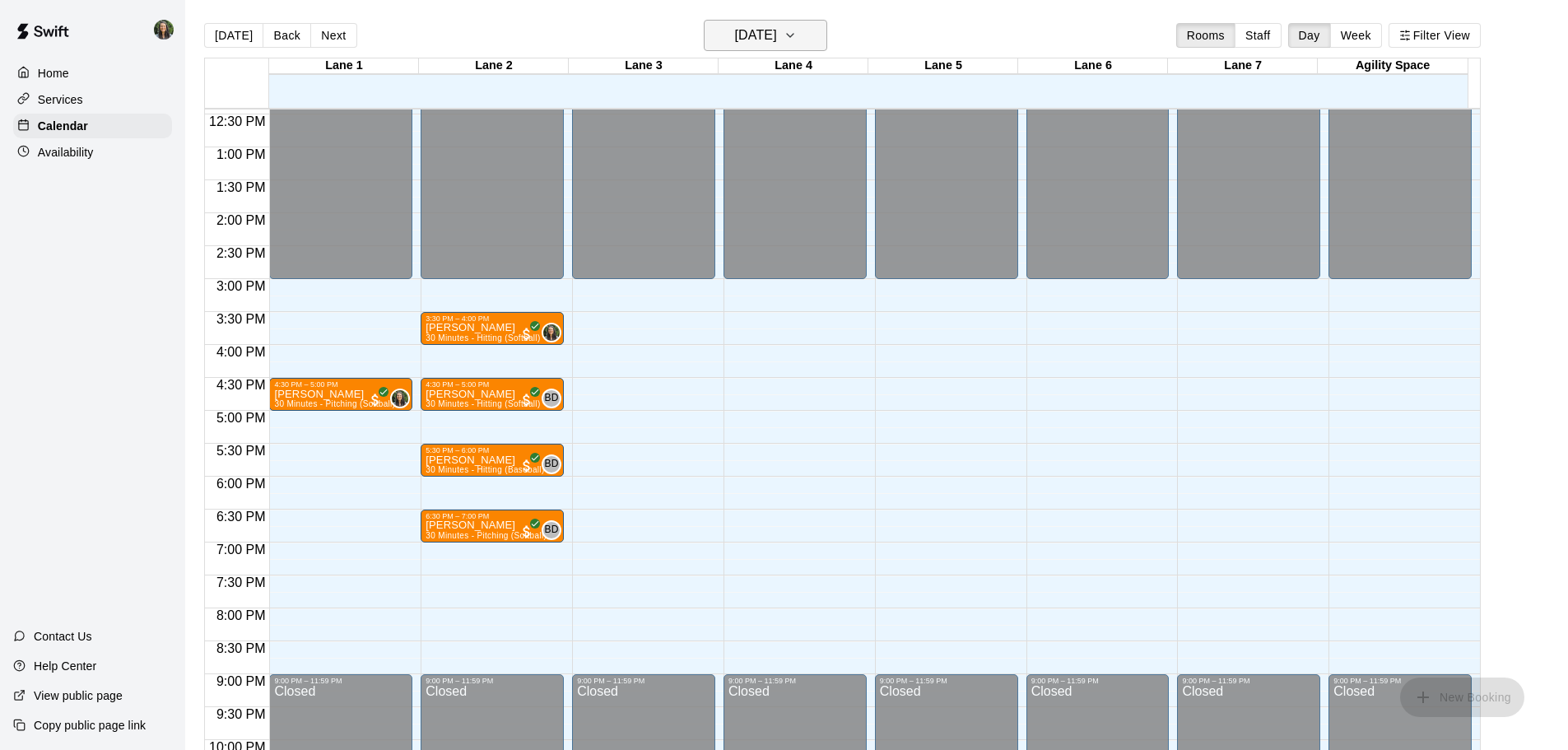
click at [742, 37] on h6 "[DATE]" at bounding box center [756, 35] width 42 height 23
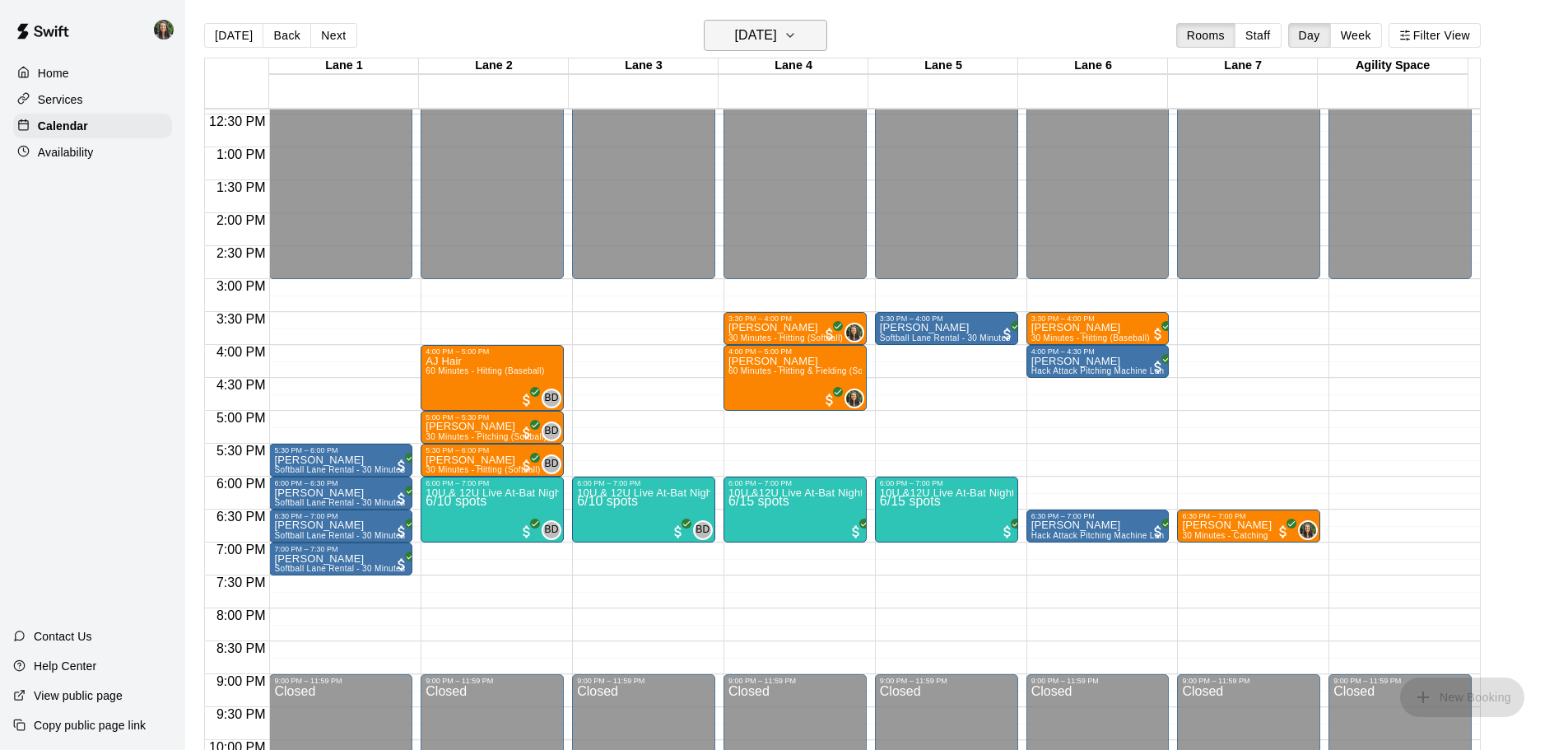
click at [775, 37] on h6 "Friday Aug 29" at bounding box center [756, 35] width 42 height 23
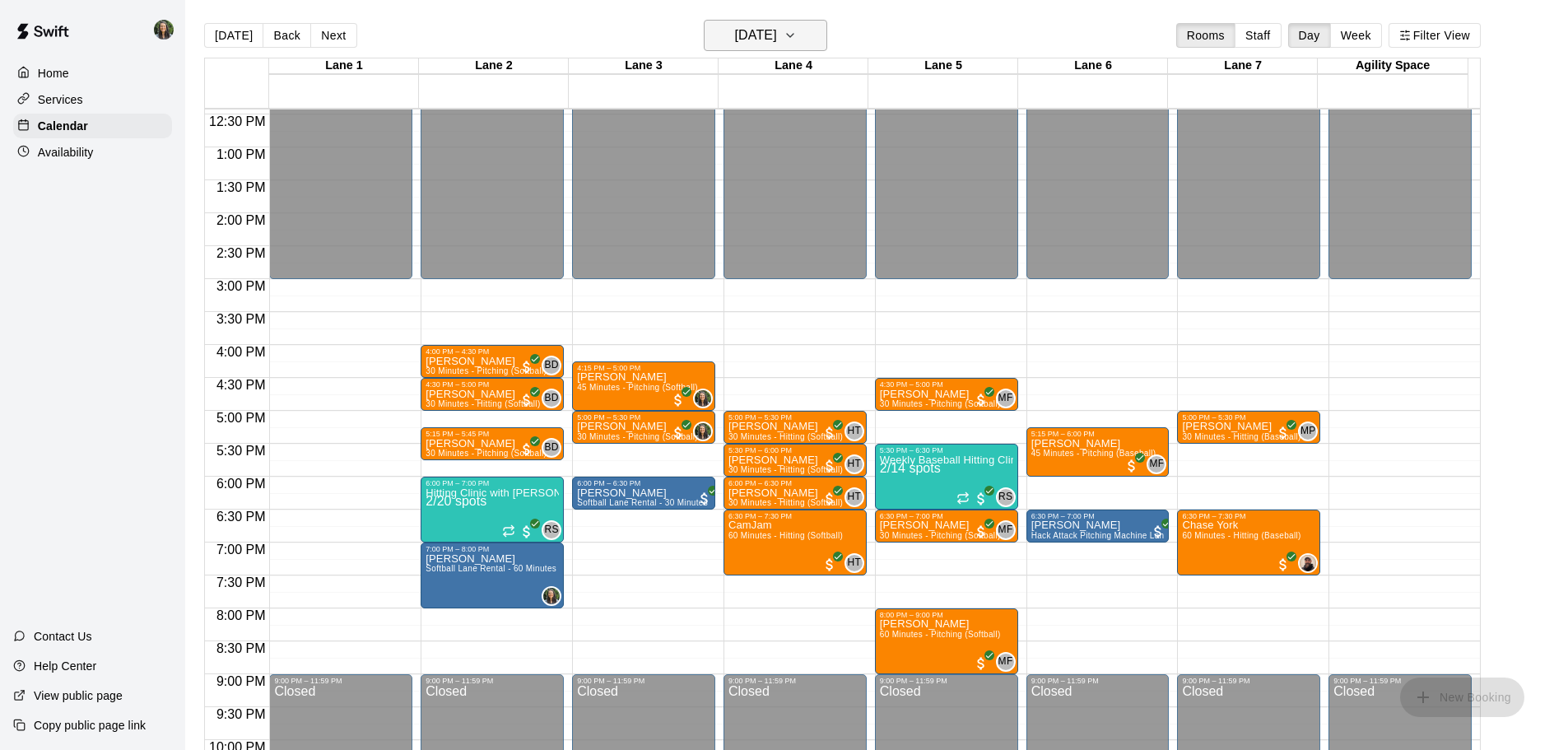
click at [777, 27] on h6 "Monday Sep 15" at bounding box center [756, 35] width 42 height 23
